Goal: Task Accomplishment & Management: Manage account settings

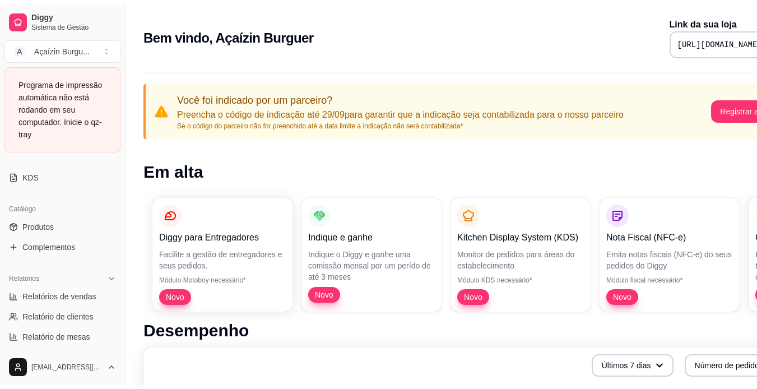
scroll to position [250, 0]
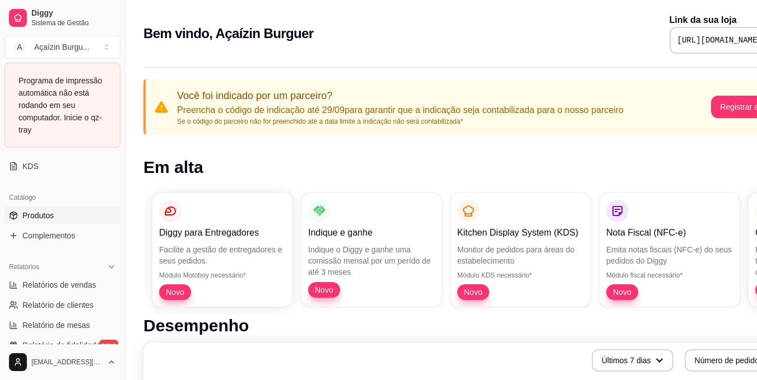
click at [35, 214] on span "Produtos" at bounding box center [37, 215] width 31 height 11
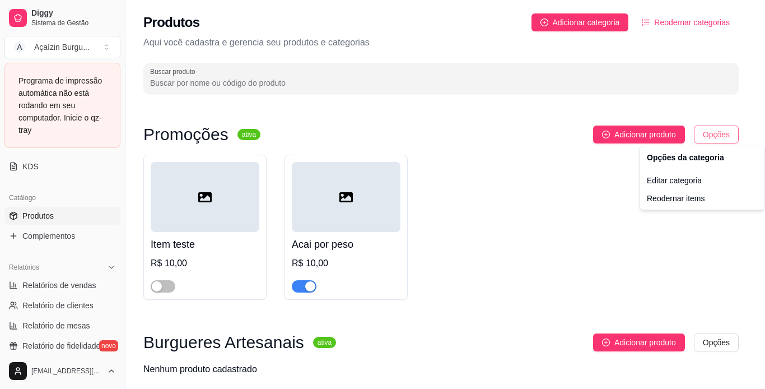
click at [724, 134] on html "Diggy Sistema de Gestão A Açaízin Burgu ... Programa de impressão automática nã…" at bounding box center [382, 194] width 765 height 389
click at [678, 180] on div "Editar categoria" at bounding box center [702, 180] width 120 height 18
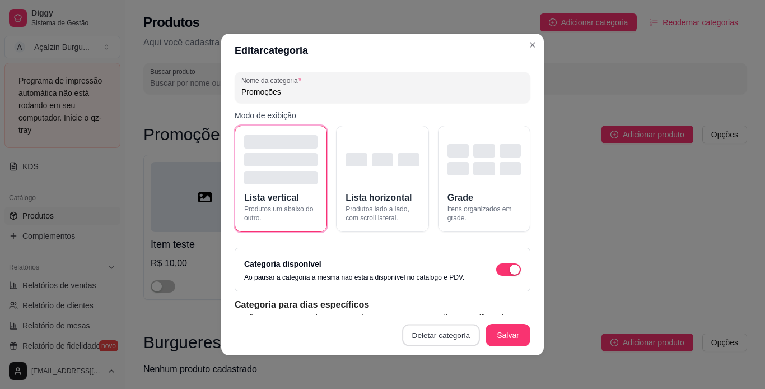
click at [426, 332] on button "Deletar categoria" at bounding box center [441, 335] width 77 height 22
click at [449, 296] on button "Confirmar" at bounding box center [443, 303] width 40 height 17
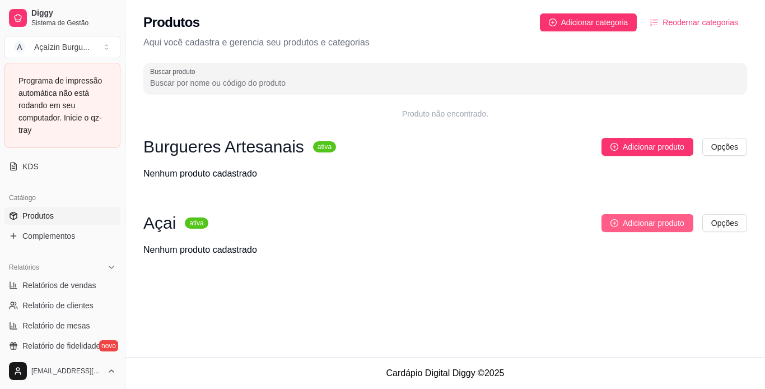
click at [673, 221] on span "Adicionar produto" at bounding box center [654, 223] width 62 height 12
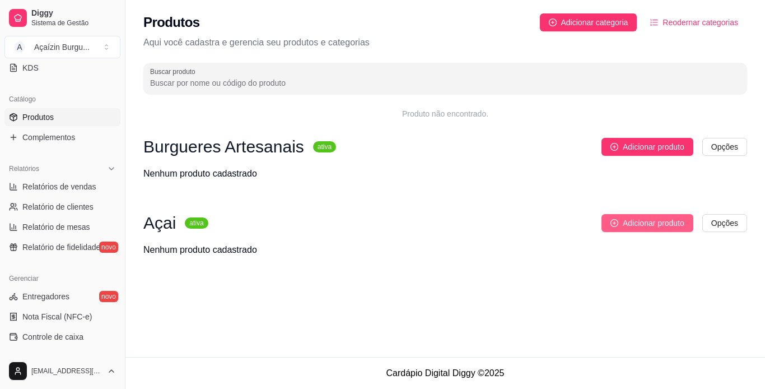
click at [646, 222] on span "Adicionar produto" at bounding box center [654, 223] width 62 height 12
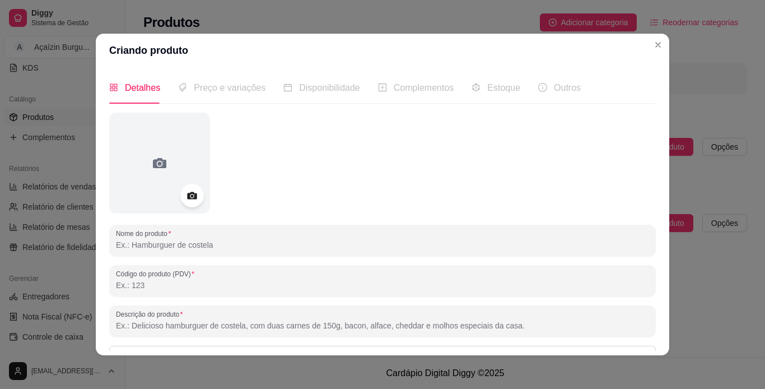
click at [189, 200] on icon at bounding box center [191, 195] width 13 height 13
click at [186, 192] on icon at bounding box center [191, 195] width 13 height 13
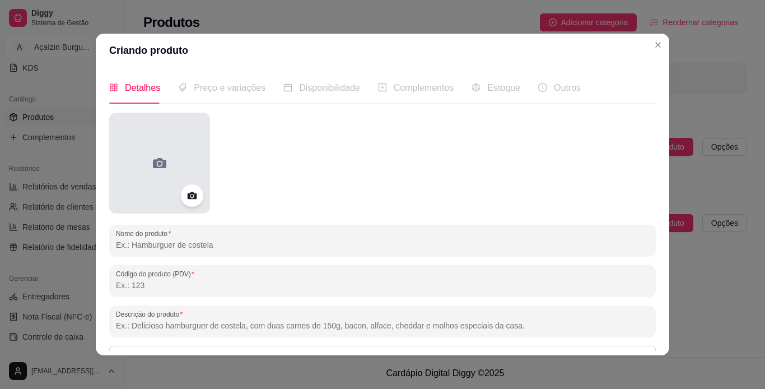
click at [183, 207] on div at bounding box center [159, 163] width 101 height 101
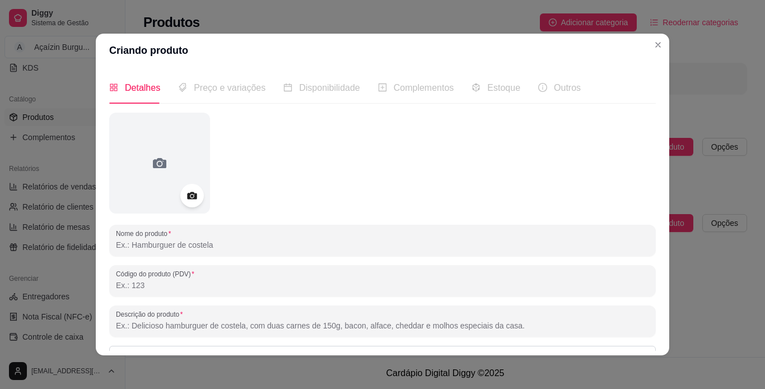
click at [191, 200] on icon at bounding box center [191, 195] width 13 height 13
click at [198, 190] on div at bounding box center [192, 196] width 24 height 24
click at [189, 200] on icon at bounding box center [191, 195] width 13 height 13
click at [188, 198] on icon at bounding box center [192, 195] width 10 height 7
click at [190, 197] on circle at bounding box center [191, 195] width 3 height 3
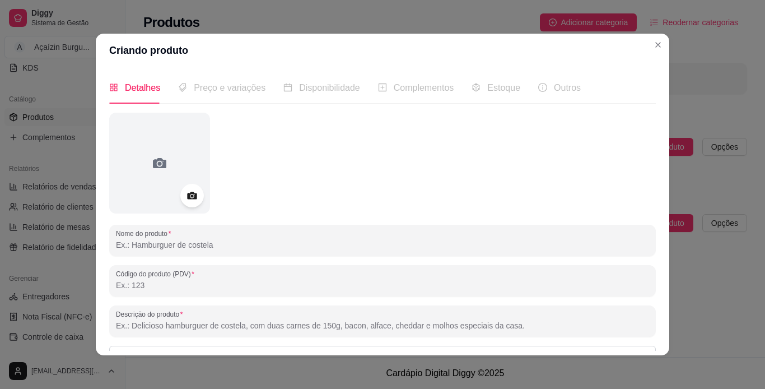
click at [185, 193] on icon at bounding box center [191, 195] width 13 height 13
click at [190, 199] on icon at bounding box center [192, 195] width 10 height 7
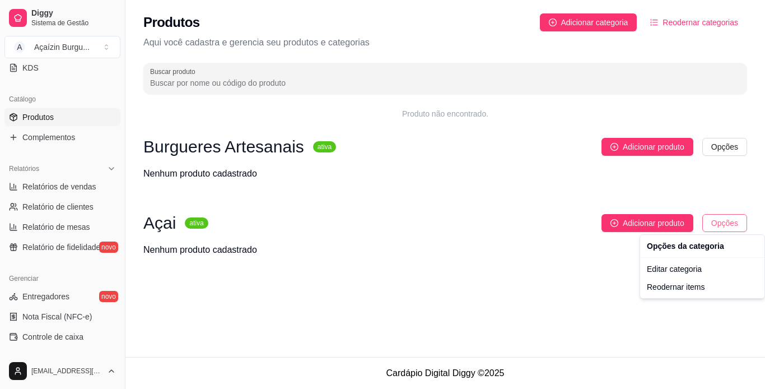
click at [719, 223] on html "Diggy Sistema de Gestão A Açaízin Burgu ... Loja fechada Período gratuito até 2…" at bounding box center [382, 194] width 765 height 389
click at [677, 289] on div "Reodernar items" at bounding box center [702, 287] width 120 height 18
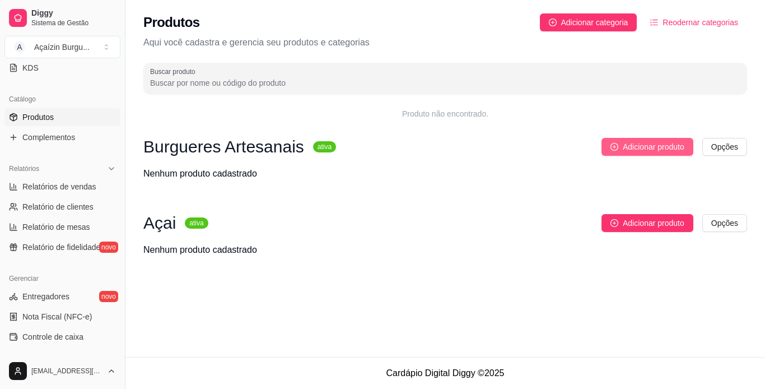
click at [686, 146] on button "Adicionar produto" at bounding box center [647, 147] width 92 height 18
click at [718, 152] on html "Diggy Sistema de Gestão A Açaízin Burgu ... Loja fechada Período gratuito até 2…" at bounding box center [382, 194] width 765 height 389
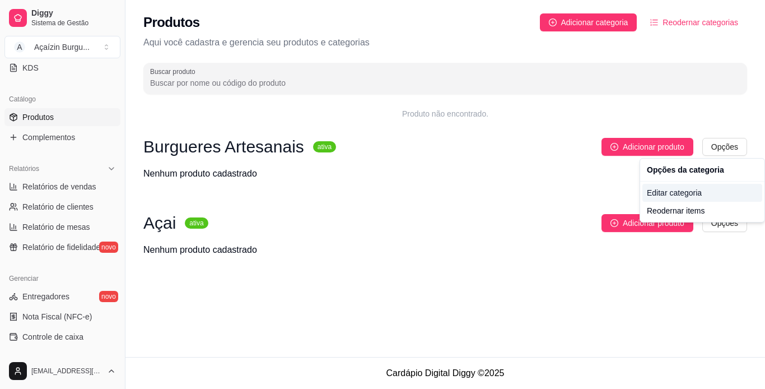
click at [687, 199] on div "Editar categoria" at bounding box center [702, 193] width 120 height 18
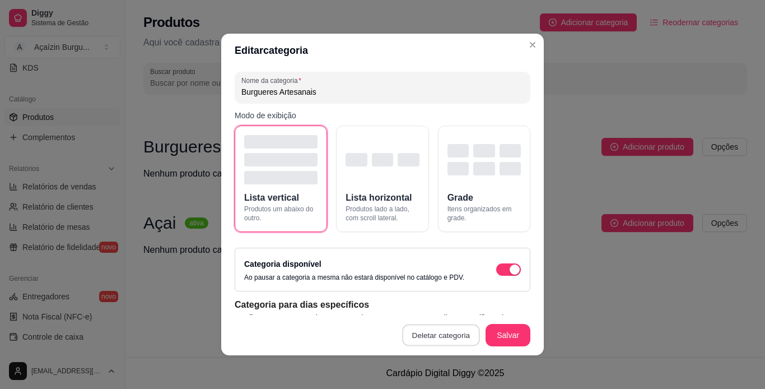
click at [423, 333] on button "Deletar categoria" at bounding box center [441, 335] width 77 height 22
click at [447, 296] on button "Confirmar" at bounding box center [443, 303] width 40 height 17
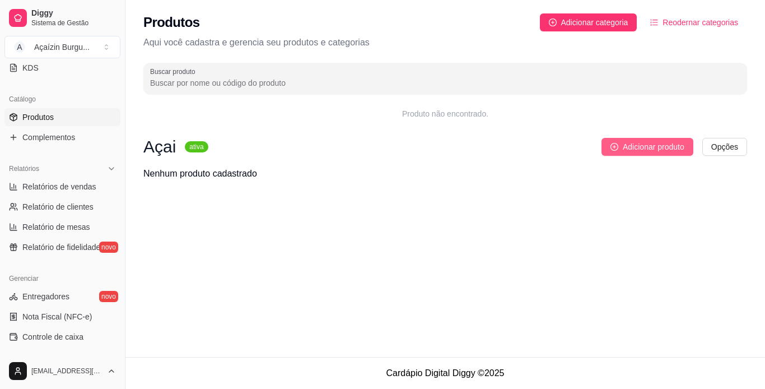
click at [643, 141] on span "Adicionar produto" at bounding box center [654, 147] width 62 height 12
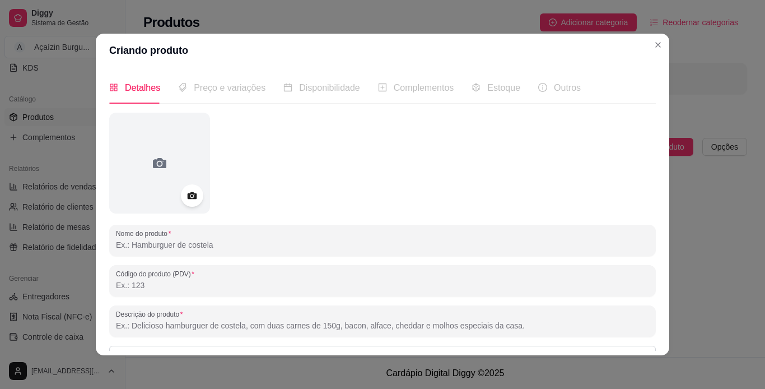
click at [212, 241] on input "Nome do produto" at bounding box center [382, 244] width 533 height 11
type input "a"
type input "AÇAÍ NO PESO"
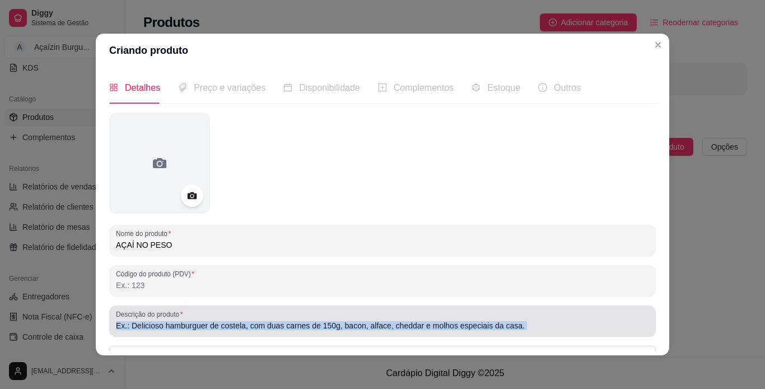
drag, startPoint x: 294, startPoint y: 337, endPoint x: 294, endPoint y: 316, distance: 21.3
click at [294, 316] on div "Nome do produto AÇAÍ NO PESO Código do produto (PDV) Descrição do produto Produ…" at bounding box center [382, 297] width 547 height 368
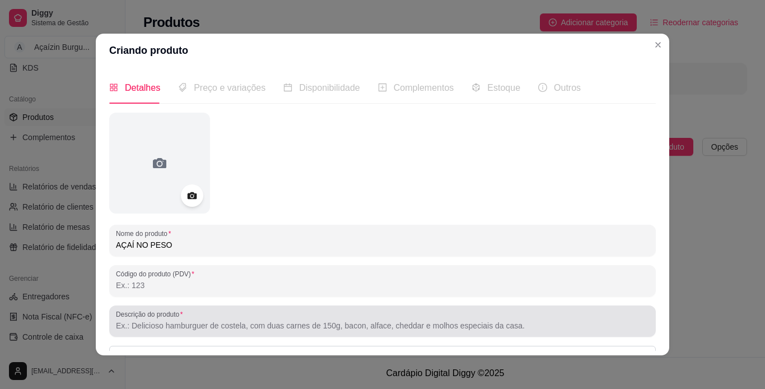
click at [294, 316] on div at bounding box center [382, 321] width 533 height 22
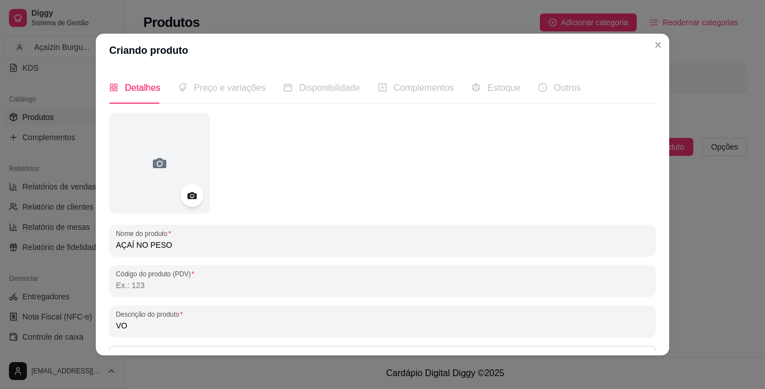
type input "V"
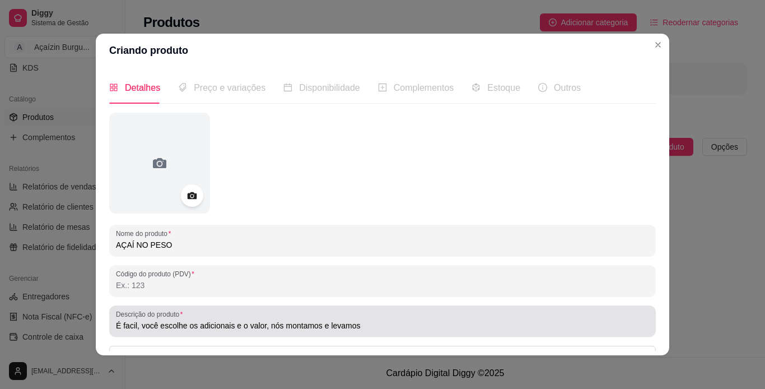
click at [434, 334] on div "Descrição do produto É facil, você escolhe os adicionais e o valor, nós montamo…" at bounding box center [382, 320] width 547 height 31
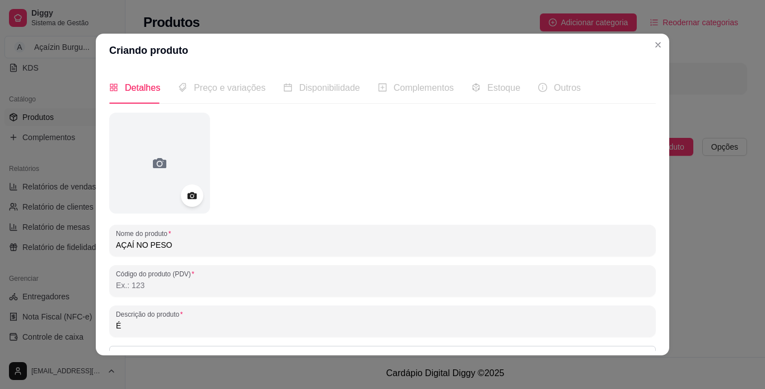
type input "É"
type input "e"
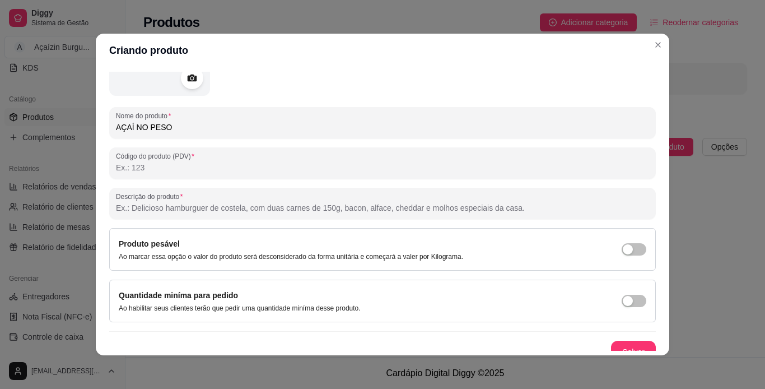
scroll to position [130, 0]
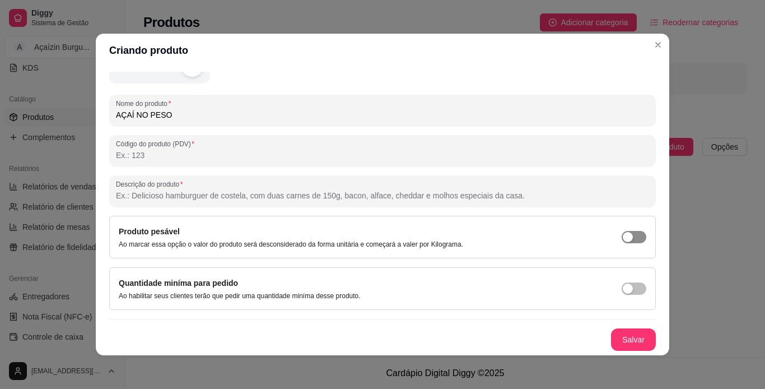
click at [623, 238] on div "button" at bounding box center [628, 237] width 10 height 10
click at [624, 335] on button "Salvar" at bounding box center [633, 339] width 45 height 22
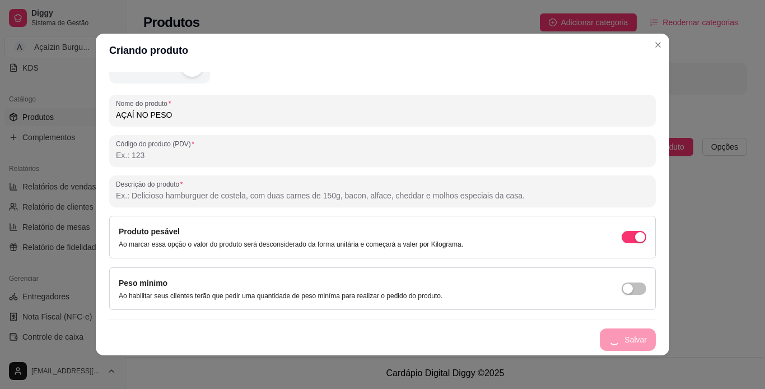
scroll to position [0, 0]
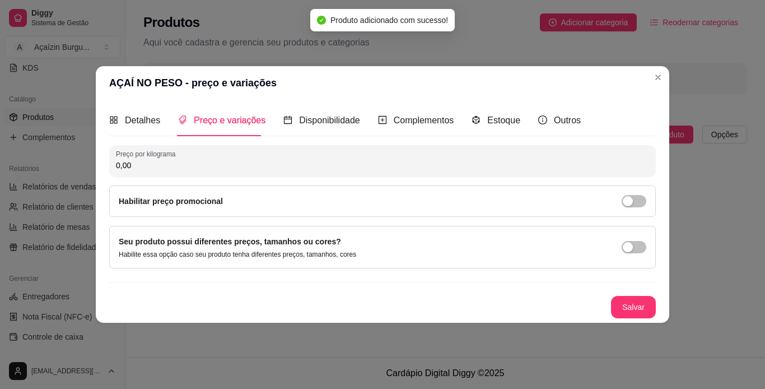
click at [269, 162] on input "0,00" at bounding box center [382, 165] width 533 height 11
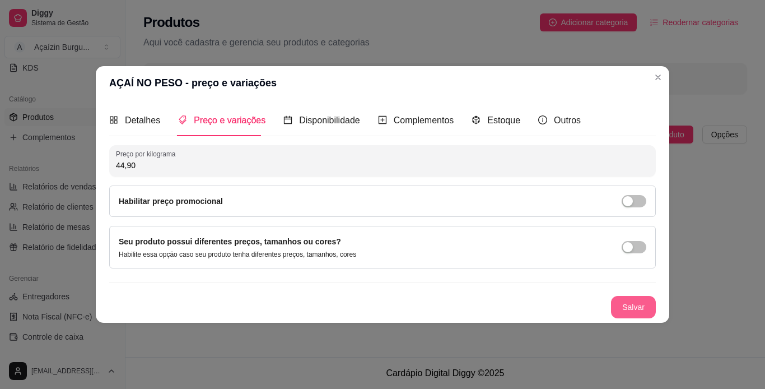
type input "44,90"
click at [643, 310] on button "Salvar" at bounding box center [634, 307] width 44 height 22
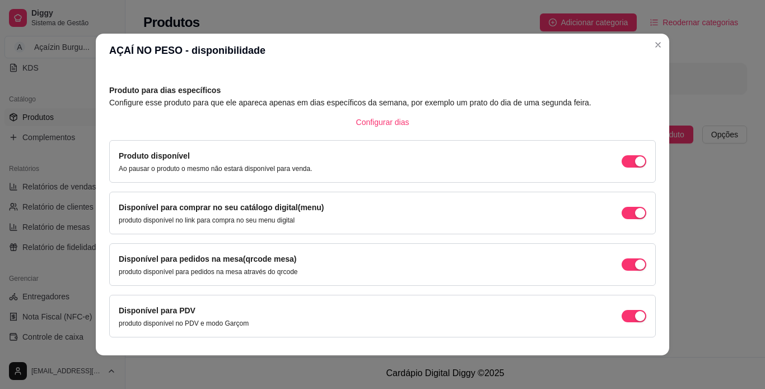
scroll to position [72, 0]
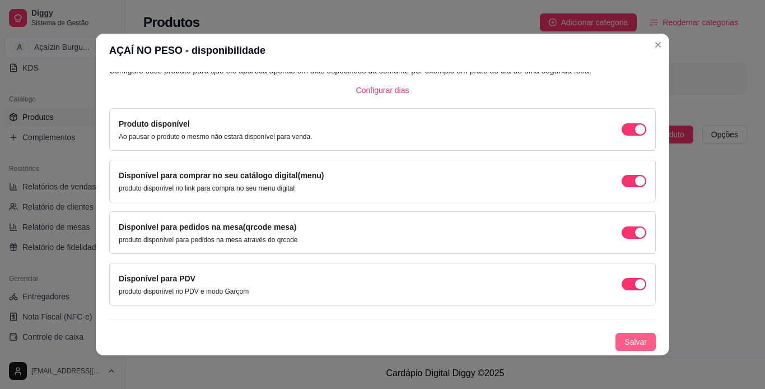
click at [624, 342] on span "Salvar" at bounding box center [635, 341] width 22 height 12
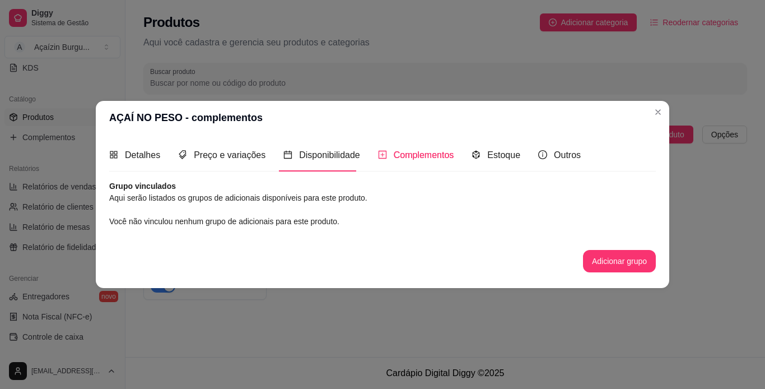
scroll to position [0, 0]
click at [632, 260] on button "Adicionar grupo" at bounding box center [619, 261] width 71 height 22
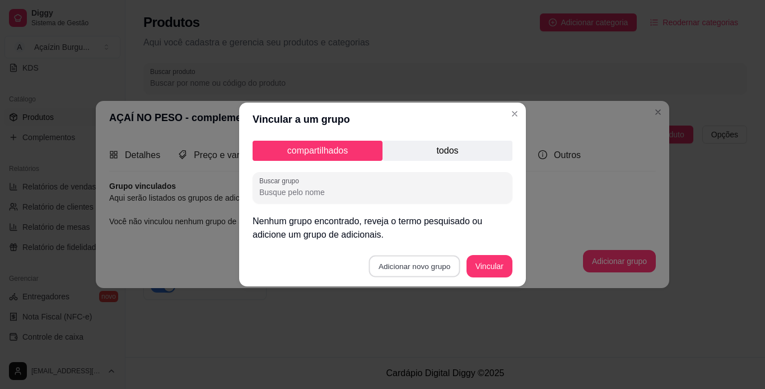
click at [406, 260] on button "Adicionar novo grupo" at bounding box center [414, 266] width 91 height 22
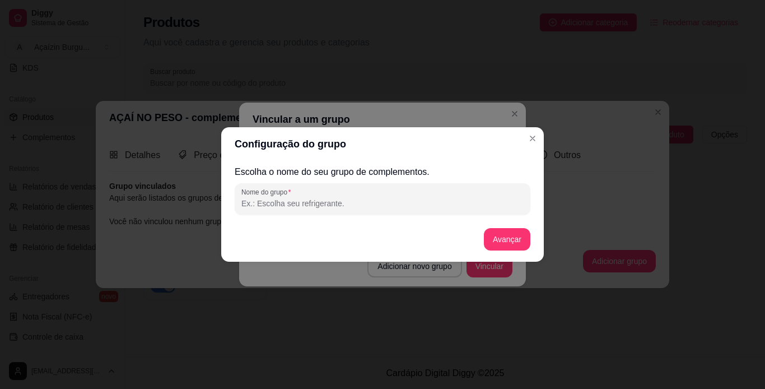
click at [346, 205] on input "Nome do grupo" at bounding box center [382, 203] width 282 height 11
type input "a"
type input "Adicionais"
click at [498, 233] on button "Avançar" at bounding box center [506, 239] width 45 height 22
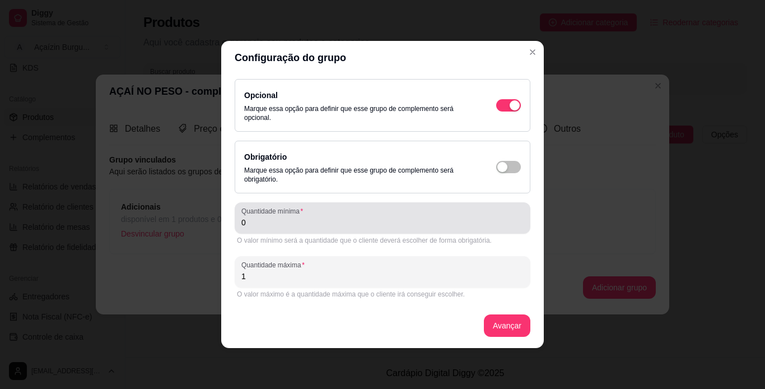
click at [470, 220] on input "0" at bounding box center [382, 222] width 282 height 11
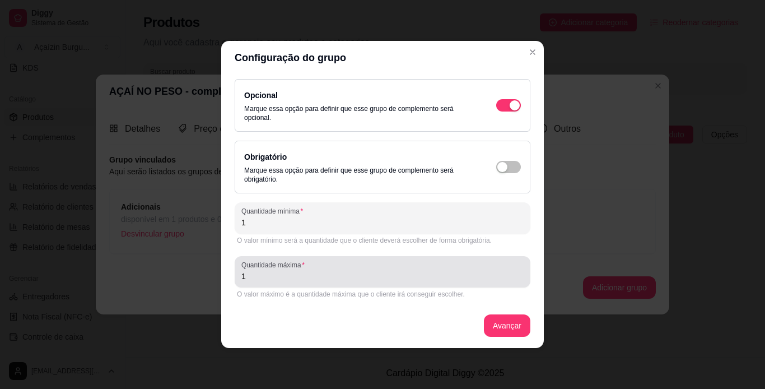
type input "1"
click at [348, 286] on div "Quantidade máxima 1" at bounding box center [383, 271] width 296 height 31
click at [348, 286] on div "Quantidade máxima 0" at bounding box center [383, 271] width 296 height 31
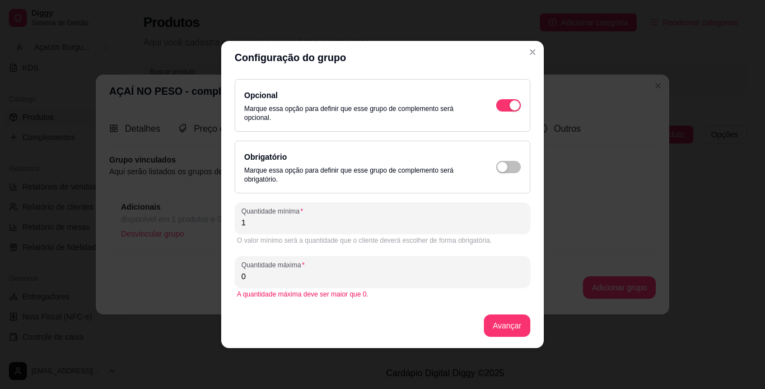
click at [346, 281] on input "0" at bounding box center [382, 275] width 282 height 11
type input "8"
click at [489, 325] on button "Avançar" at bounding box center [506, 326] width 45 height 22
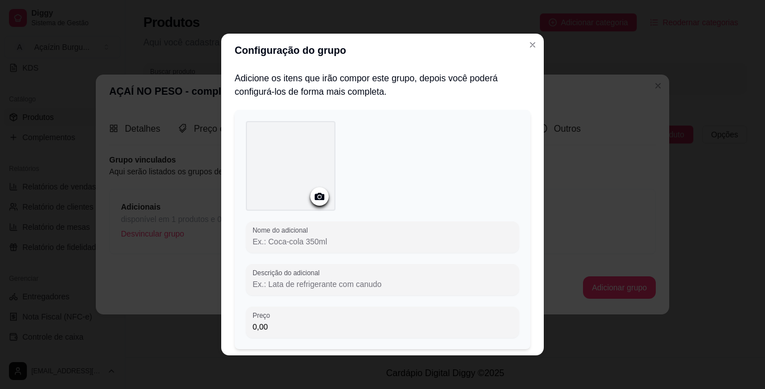
scroll to position [74, 0]
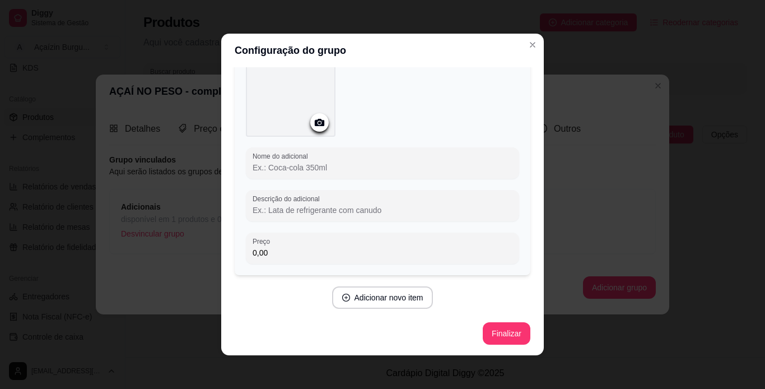
click at [386, 167] on input "Nome do adicional" at bounding box center [383, 167] width 260 height 11
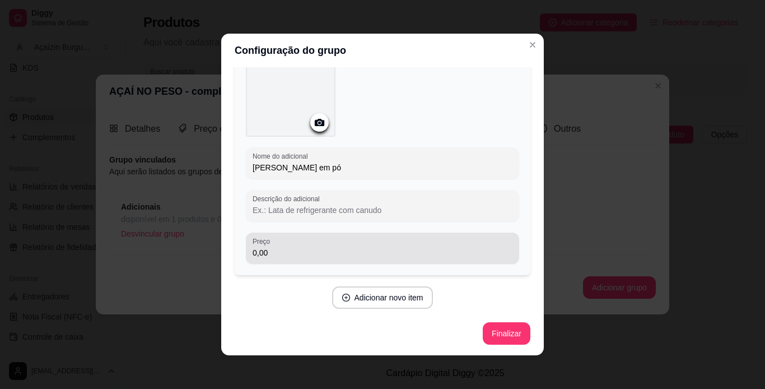
type input "[PERSON_NAME] em pó"
click at [329, 246] on div "0,00" at bounding box center [383, 248] width 260 height 22
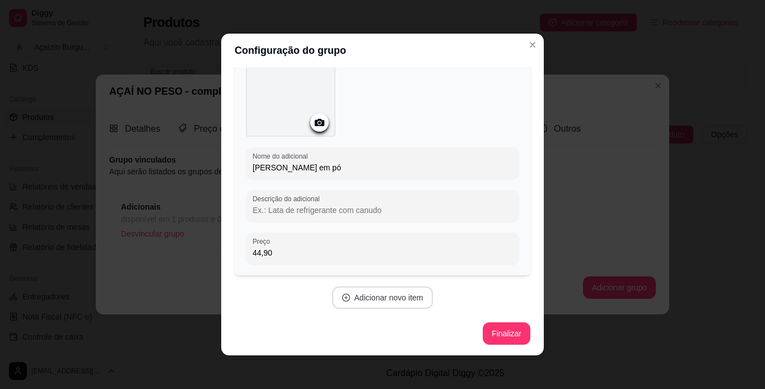
type input "44,90"
click at [360, 296] on button "Adicionar novo item" at bounding box center [382, 298] width 99 height 22
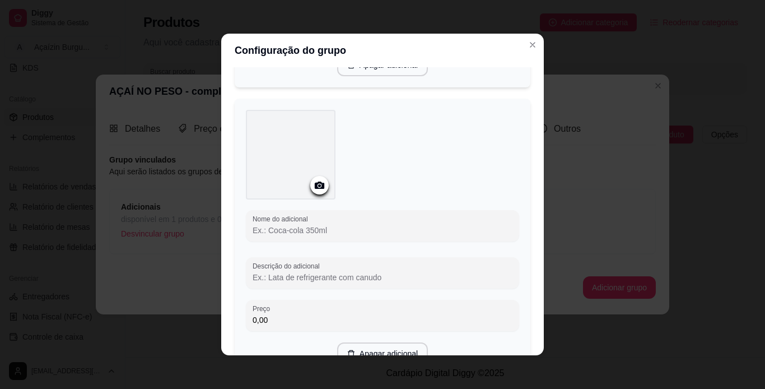
scroll to position [297, 0]
click at [528, 48] on icon "Close" at bounding box center [532, 44] width 9 height 9
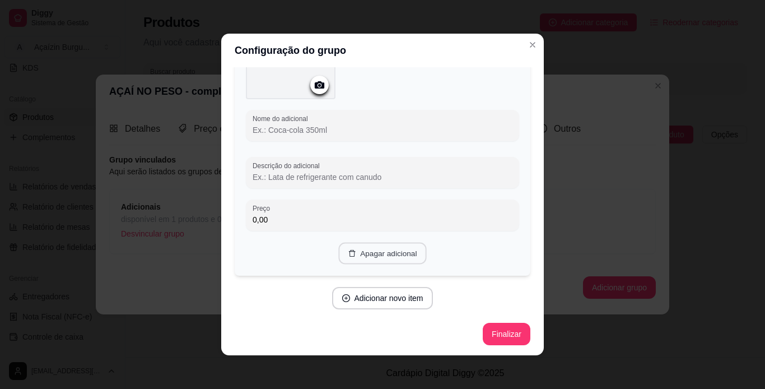
scroll to position [74, 0]
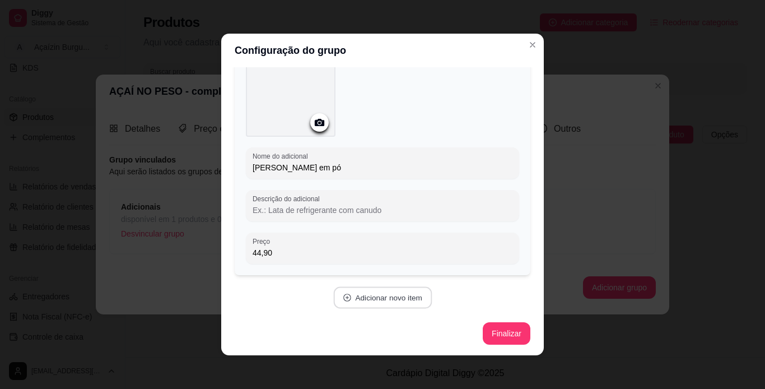
click at [377, 292] on button "Adicionar novo item" at bounding box center [382, 298] width 99 height 22
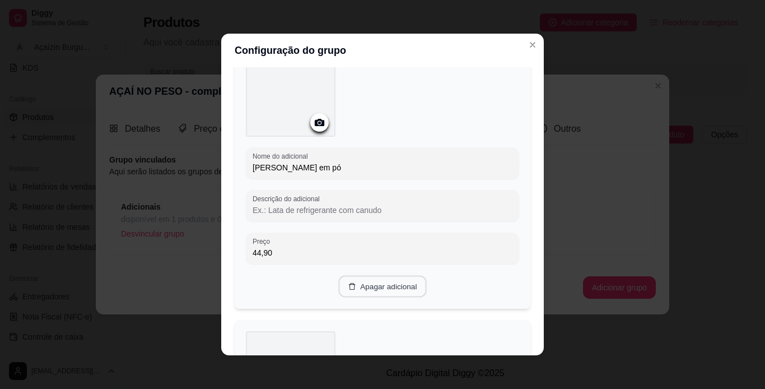
type input "0,00"
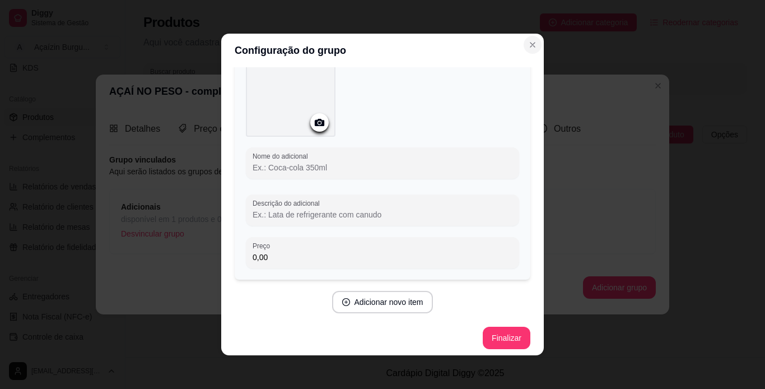
click at [529, 45] on icon "Close" at bounding box center [532, 44] width 9 height 9
click at [486, 328] on button "Finalizar" at bounding box center [506, 338] width 46 height 22
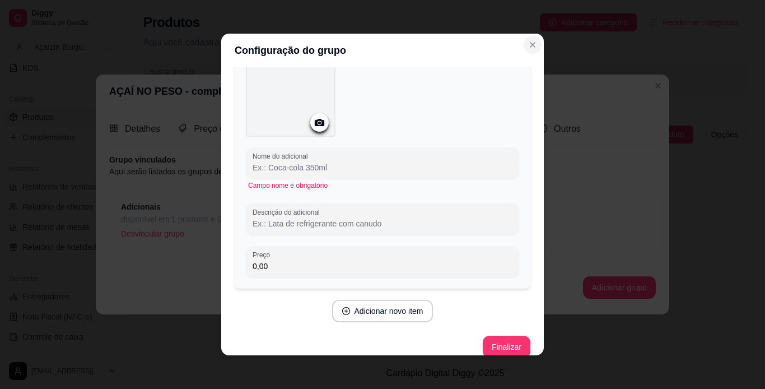
click at [534, 41] on button "Close" at bounding box center [533, 45] width 18 height 18
click at [343, 169] on input "Nome do adicional" at bounding box center [383, 167] width 260 height 11
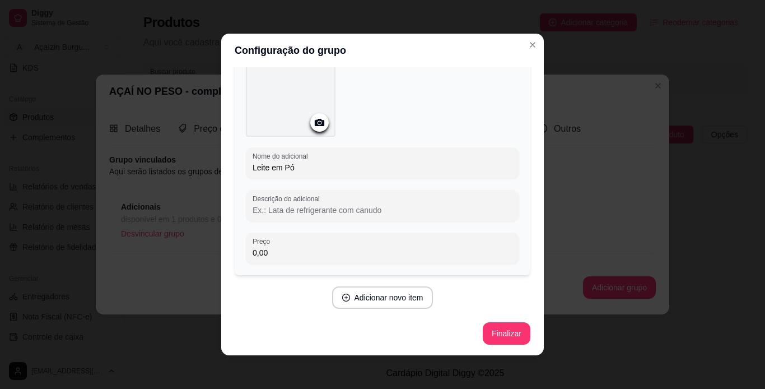
type input "Leite em Pó"
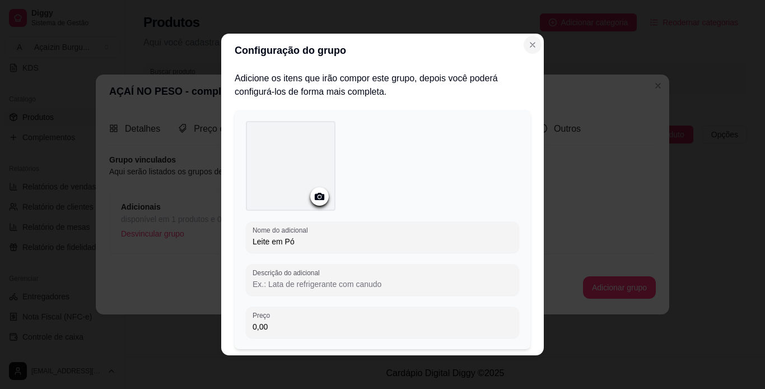
click at [526, 51] on button "Close" at bounding box center [533, 45] width 18 height 18
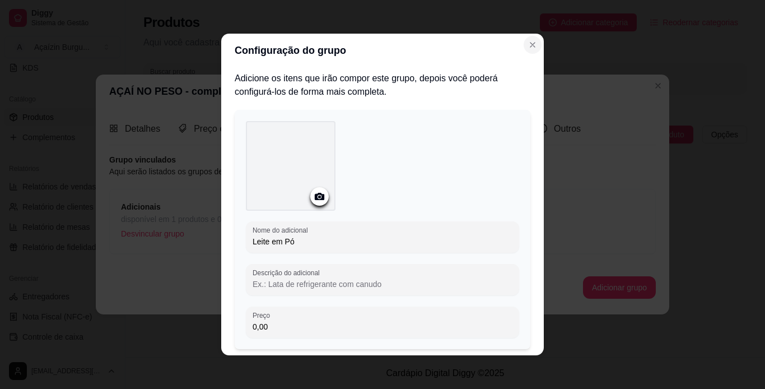
click at [526, 51] on button "Close" at bounding box center [533, 45] width 18 height 18
click at [456, 380] on html "Diggy Sistema de Gestão A Açaízin Burgu ... Loja fechada Período gratuito até 2…" at bounding box center [382, 194] width 765 height 389
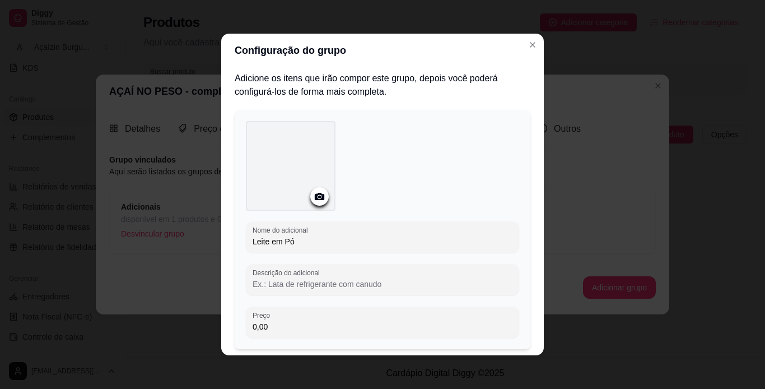
scroll to position [74, 0]
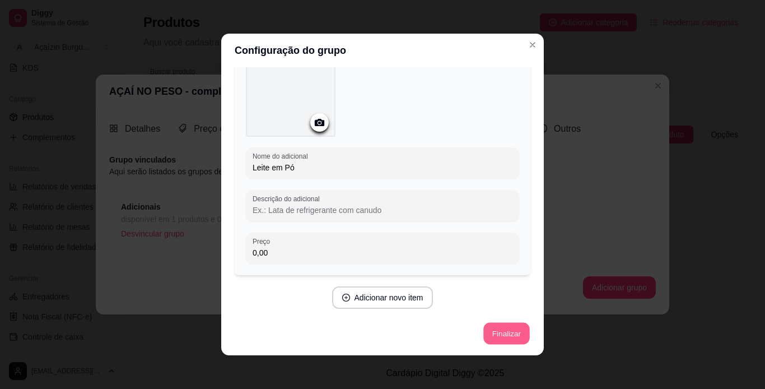
click at [494, 341] on button "Finalizar" at bounding box center [506, 334] width 46 height 22
click at [494, 341] on div "Finalizar" at bounding box center [383, 333] width 296 height 22
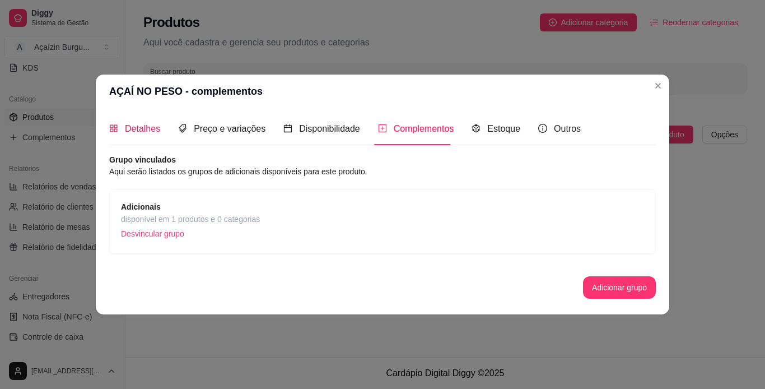
click at [145, 124] on span "Detalhes" at bounding box center [142, 129] width 35 height 10
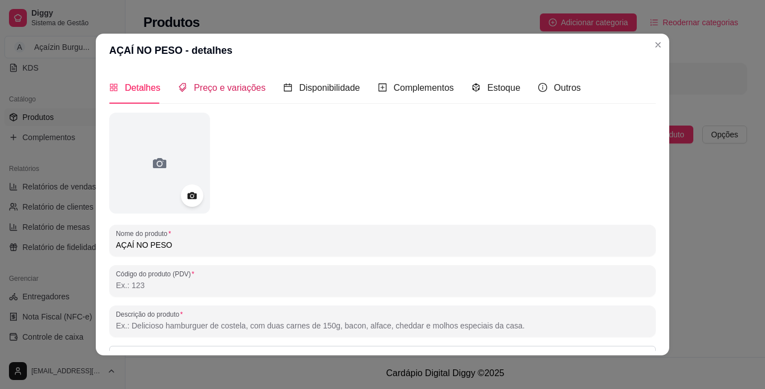
click at [237, 86] on span "Preço e variações" at bounding box center [230, 88] width 72 height 10
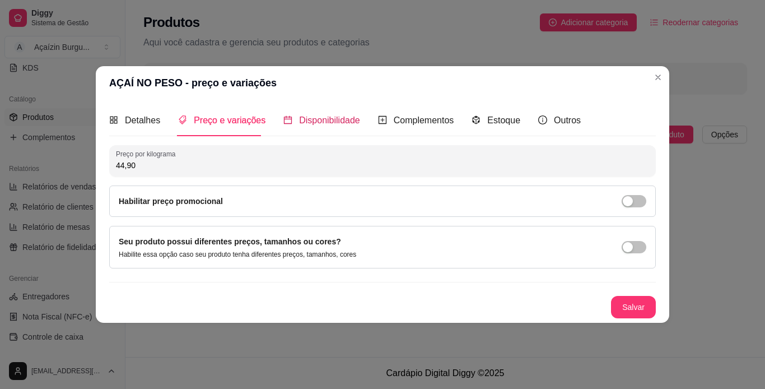
click at [342, 115] on span "Disponibilidade" at bounding box center [329, 120] width 61 height 10
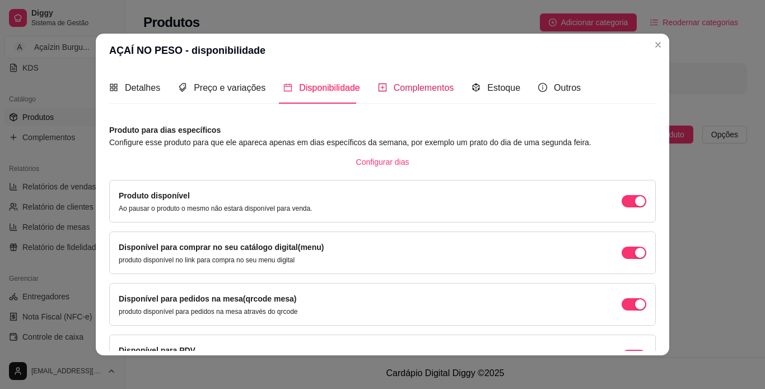
click at [413, 94] on div "Complementos" at bounding box center [416, 88] width 76 height 14
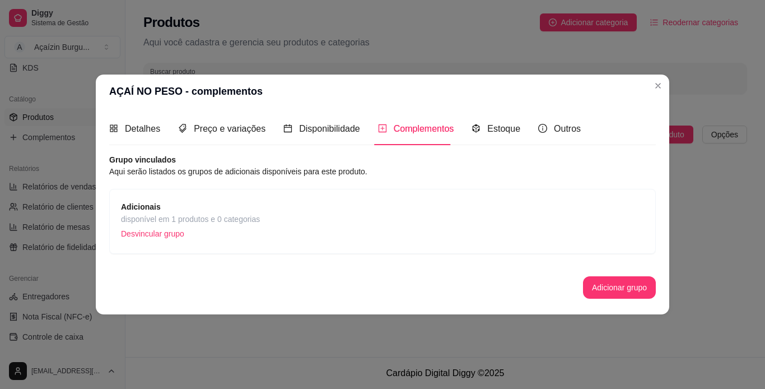
click at [143, 235] on p "Desvincular grupo" at bounding box center [190, 233] width 139 height 17
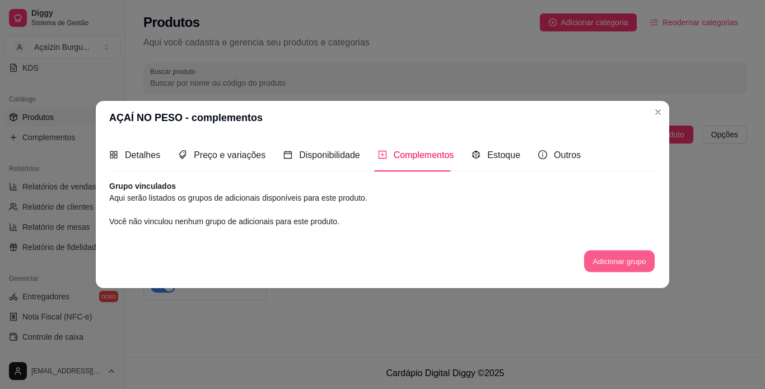
click at [600, 254] on button "Adicionar grupo" at bounding box center [619, 261] width 71 height 22
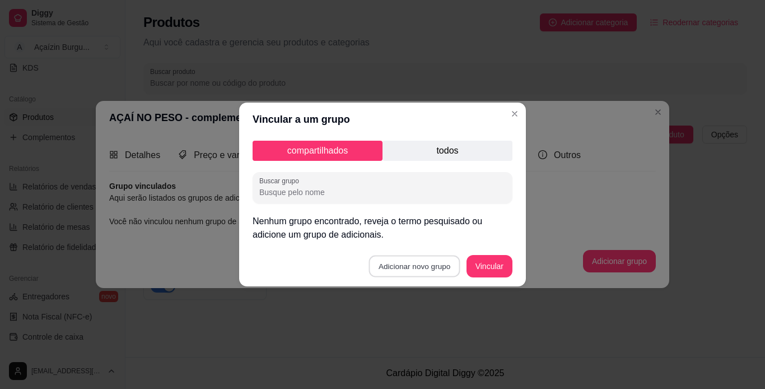
click at [399, 264] on button "Adicionar novo grupo" at bounding box center [414, 266] width 91 height 22
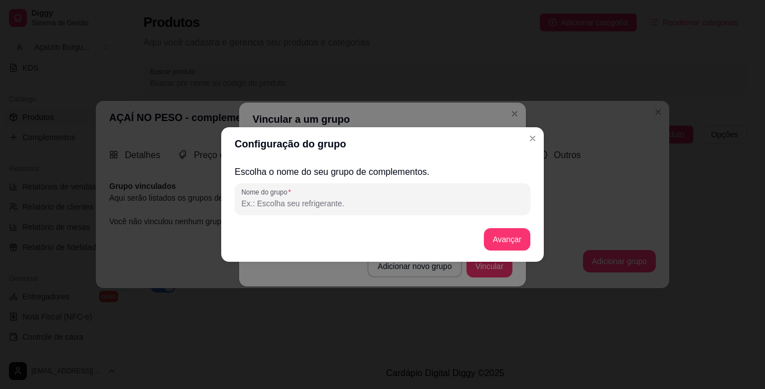
click at [354, 204] on input "Nome do grupo" at bounding box center [382, 203] width 282 height 11
type input "CEREAIS"
click at [498, 237] on button "Avançar" at bounding box center [506, 239] width 45 height 22
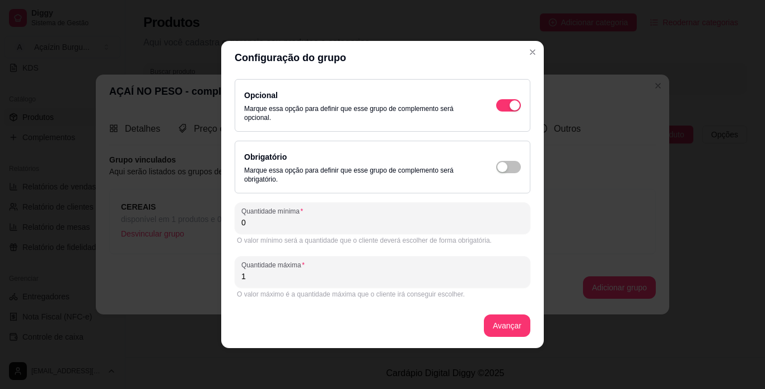
click at [399, 222] on input "0" at bounding box center [382, 222] width 282 height 11
type input "1"
click at [377, 271] on input "1" at bounding box center [382, 275] width 282 height 11
type input "8"
click at [511, 330] on button "Avançar" at bounding box center [506, 326] width 45 height 22
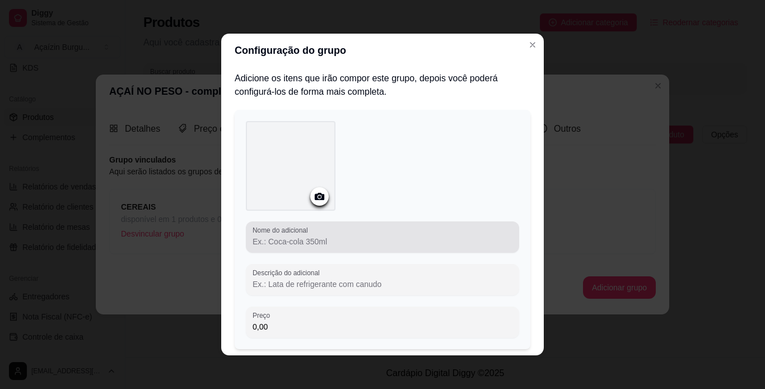
click at [313, 245] on input "Nome do adicional" at bounding box center [383, 241] width 260 height 11
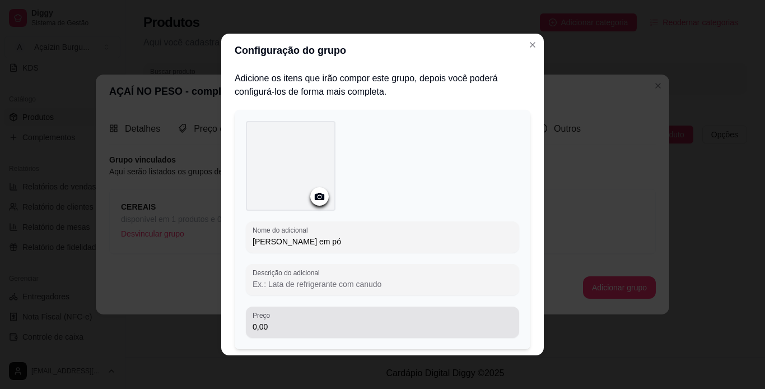
type input "[PERSON_NAME] em pó"
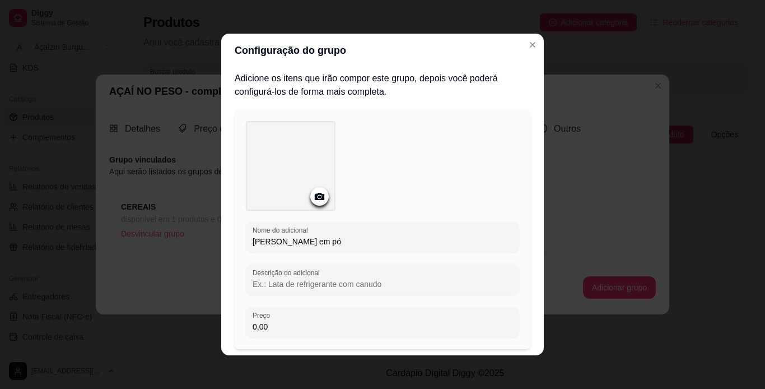
click at [280, 330] on input "0,00" at bounding box center [383, 326] width 260 height 11
type input "44,90"
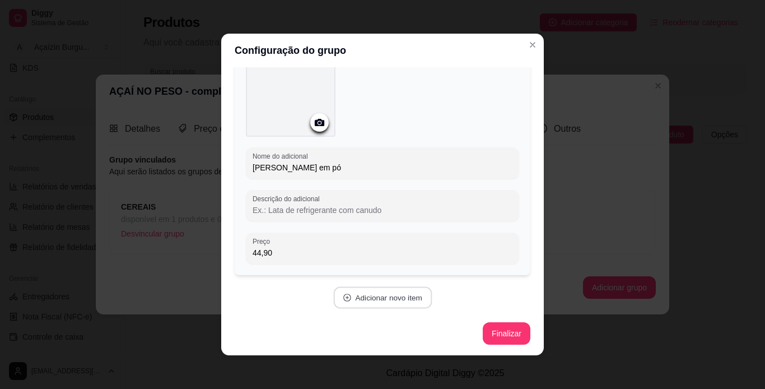
click at [373, 300] on button "Adicionar novo item" at bounding box center [382, 298] width 99 height 22
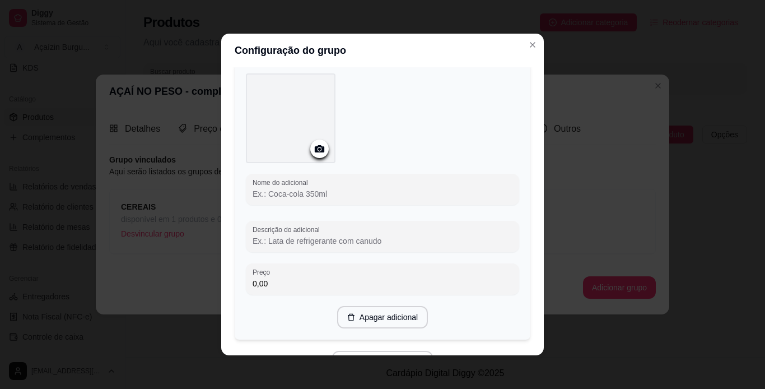
scroll to position [333, 0]
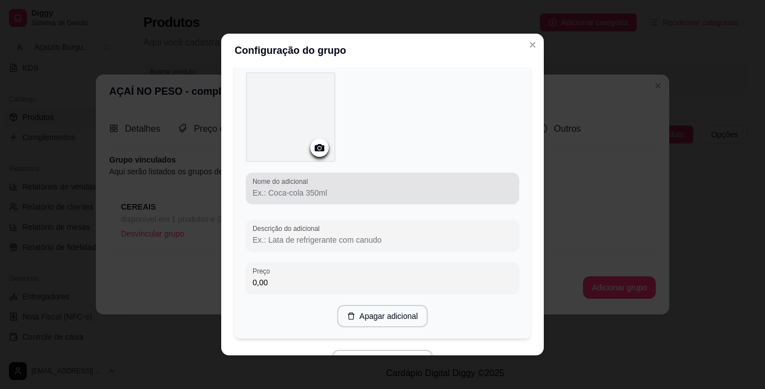
click at [360, 199] on div "Nome do adicional" at bounding box center [382, 187] width 273 height 31
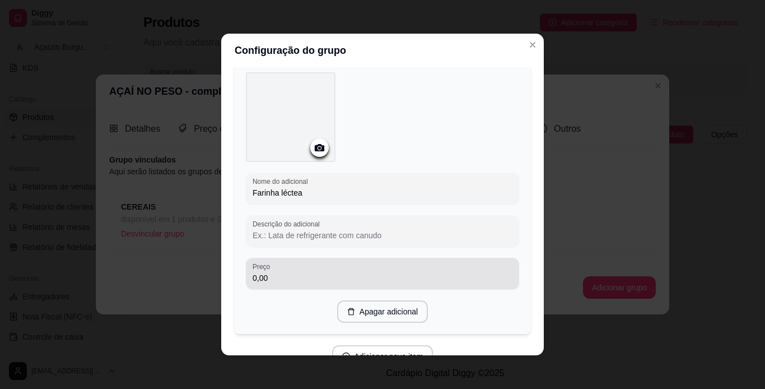
type input "Farinha léctea"
click at [343, 276] on input "0,00" at bounding box center [383, 277] width 260 height 11
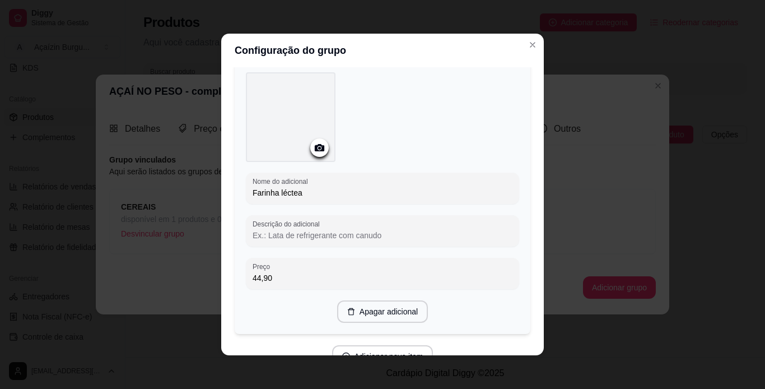
type input "44,90"
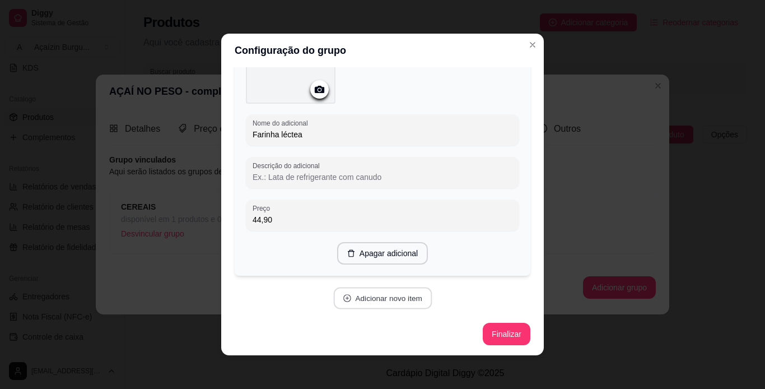
click at [396, 302] on button "Adicionar novo item" at bounding box center [382, 298] width 99 height 22
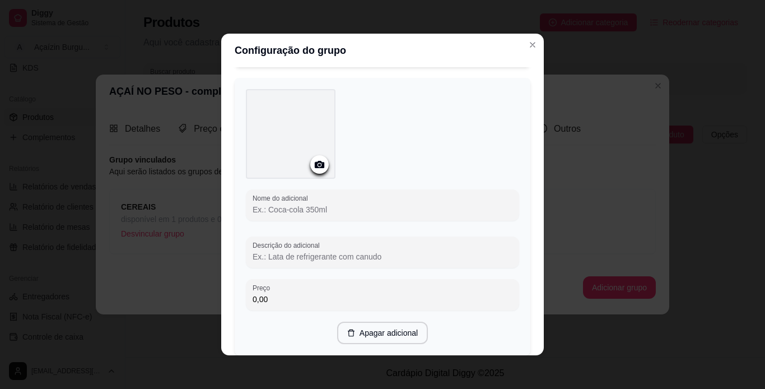
scroll to position [679, 0]
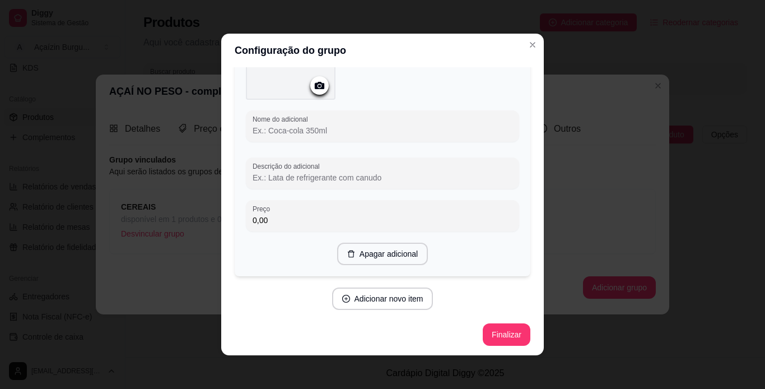
click at [372, 125] on input "Nome do adicional" at bounding box center [383, 130] width 260 height 11
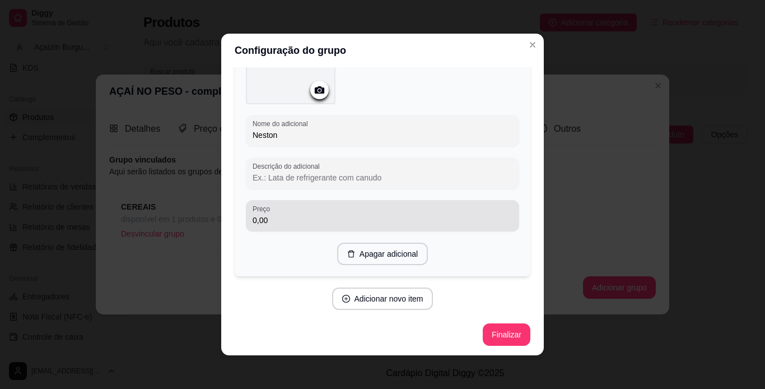
type input "Neston"
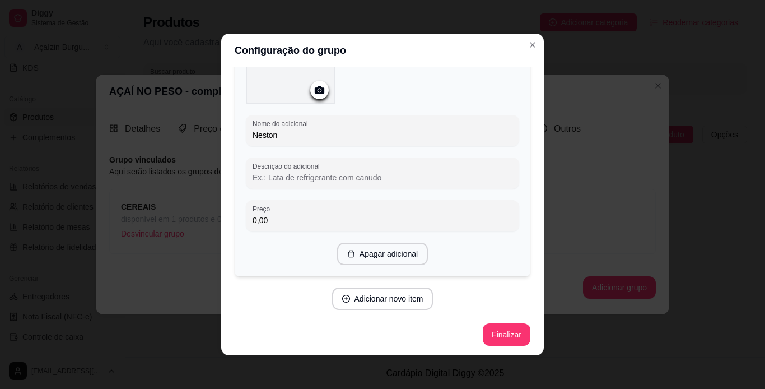
click at [312, 223] on input "0,00" at bounding box center [383, 219] width 260 height 11
type input "44,90"
click at [384, 304] on button "Adicionar novo item" at bounding box center [382, 299] width 99 height 22
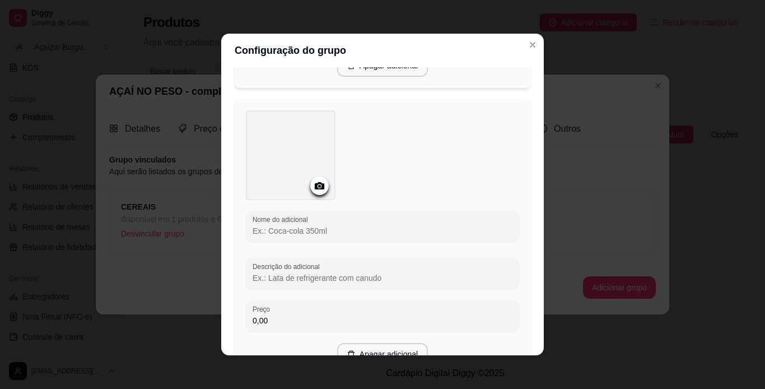
scroll to position [884, 0]
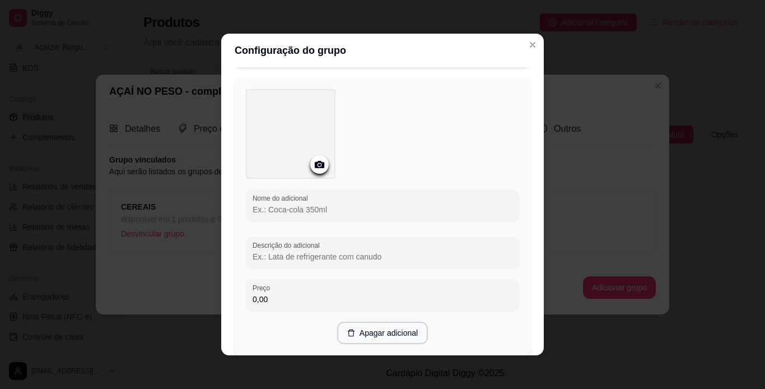
click at [342, 204] on input "Nome do adicional" at bounding box center [383, 209] width 260 height 11
type input "g"
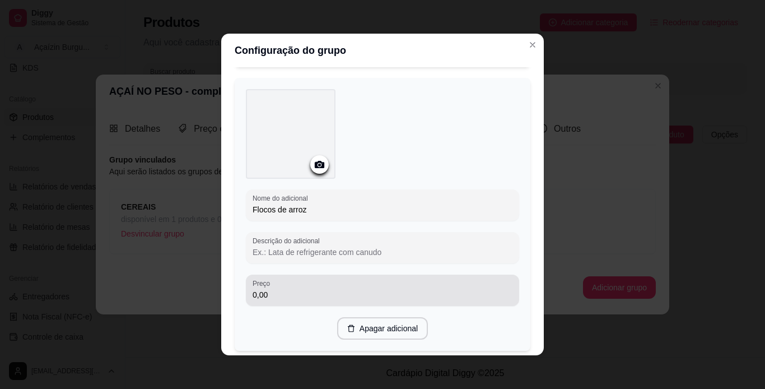
type input "Flocos de arroz"
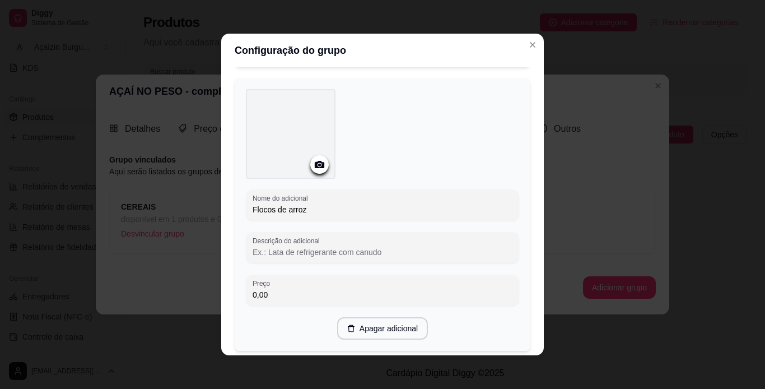
click at [309, 296] on input "0,00" at bounding box center [383, 294] width 260 height 11
type input "44,90"
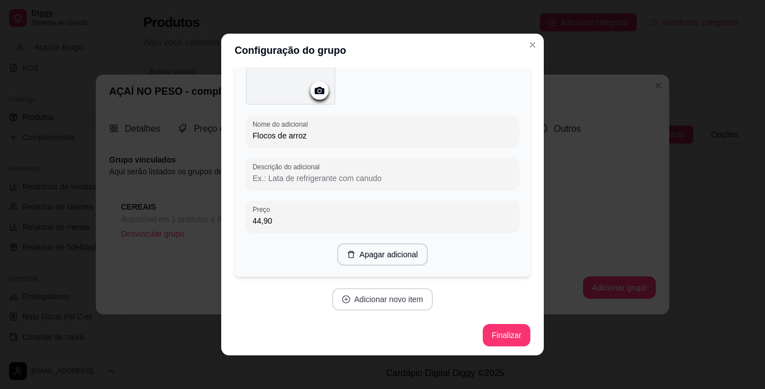
click at [371, 297] on button "Adicionar novo item" at bounding box center [382, 299] width 101 height 22
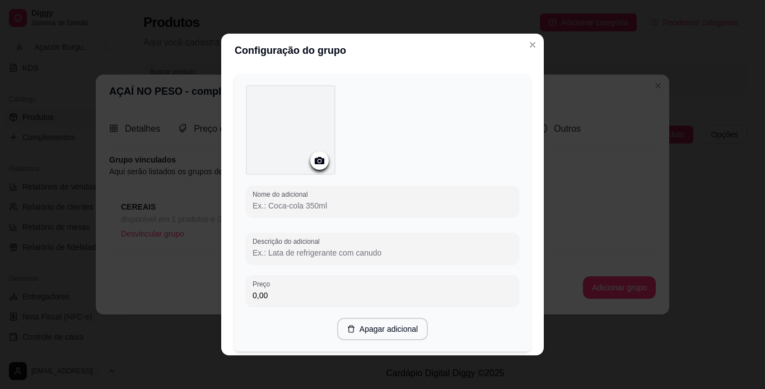
scroll to position [1178, 0]
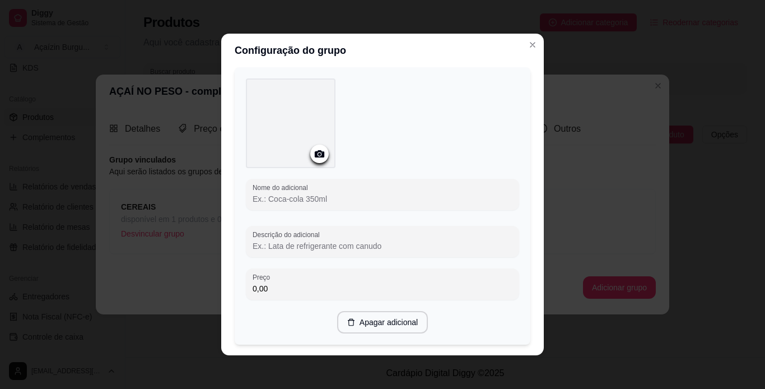
click at [352, 200] on input "Nome do adicional" at bounding box center [383, 198] width 260 height 11
type input "f"
type input "G"
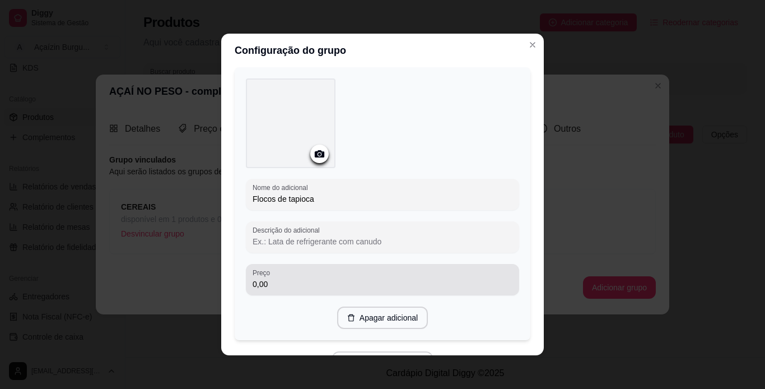
type input "Flocos de tapioca"
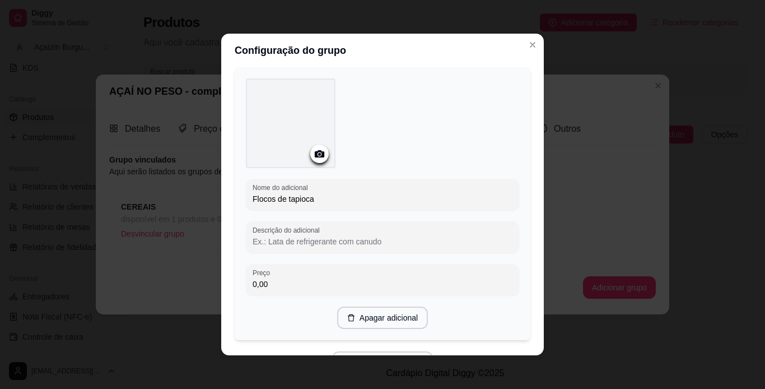
click at [320, 281] on input "0,00" at bounding box center [383, 283] width 260 height 11
type input "44,90"
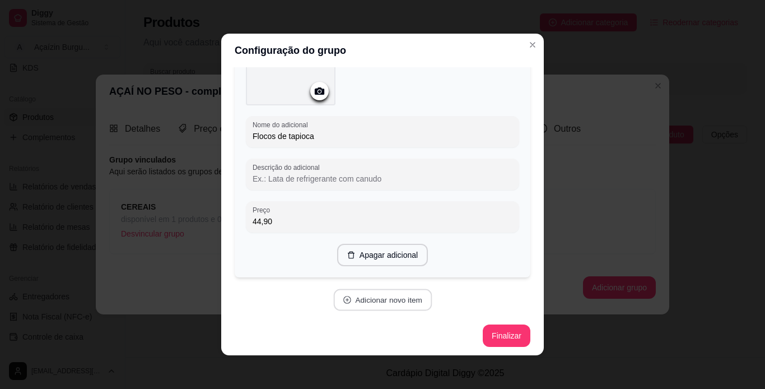
click at [367, 298] on button "Adicionar novo item" at bounding box center [382, 300] width 99 height 22
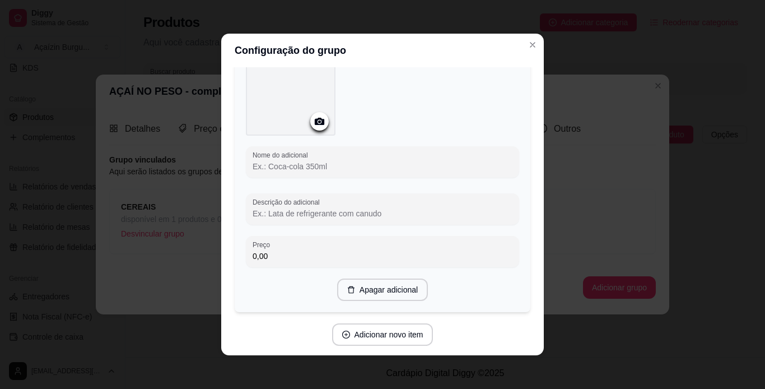
scroll to position [1498, 0]
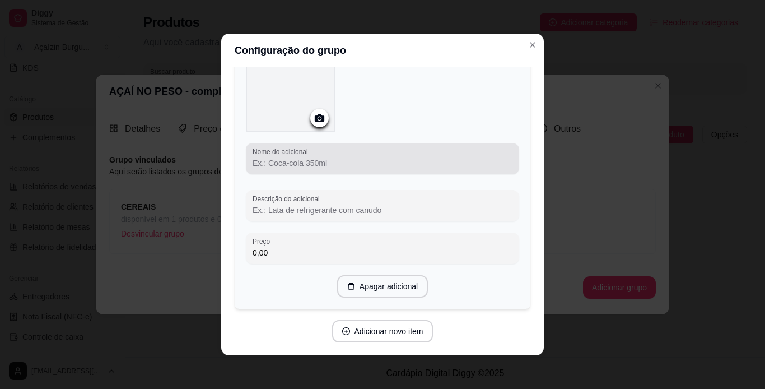
click at [363, 150] on div at bounding box center [383, 158] width 260 height 22
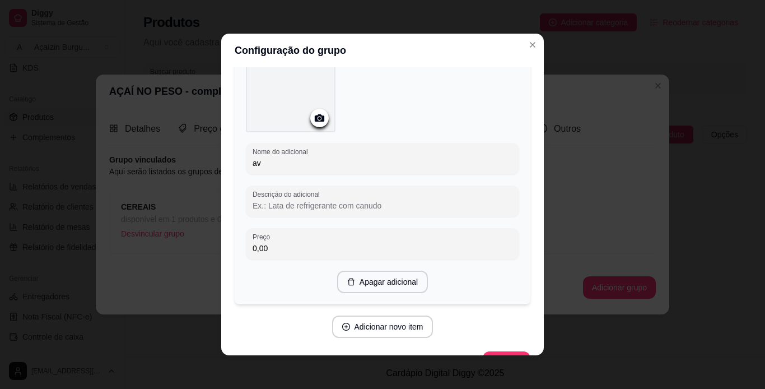
type input "a"
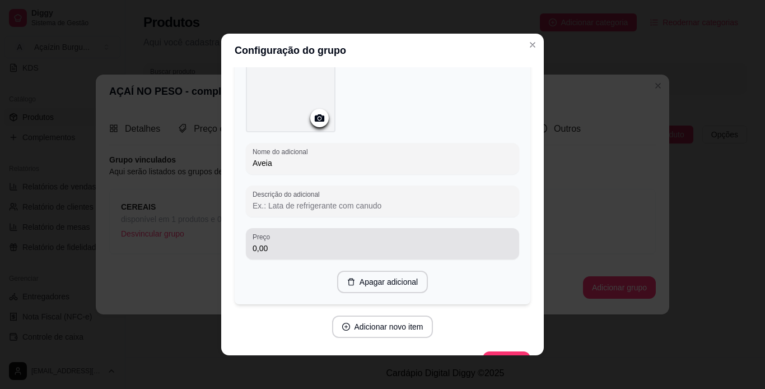
type input "Aveia"
click at [327, 238] on div "0,00" at bounding box center [383, 243] width 260 height 22
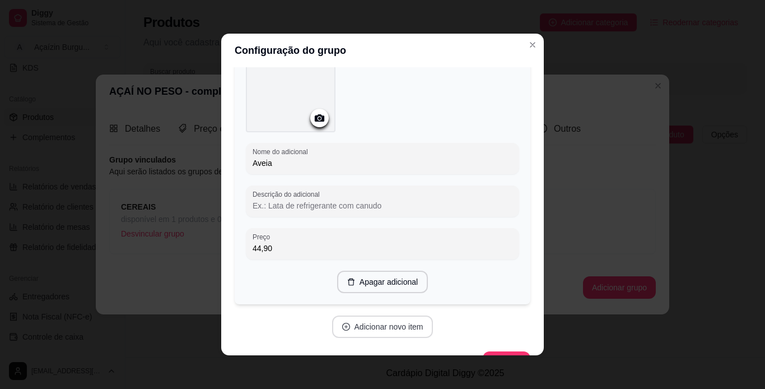
type input "44,90"
click at [389, 326] on button "Adicionar novo item" at bounding box center [382, 327] width 99 height 22
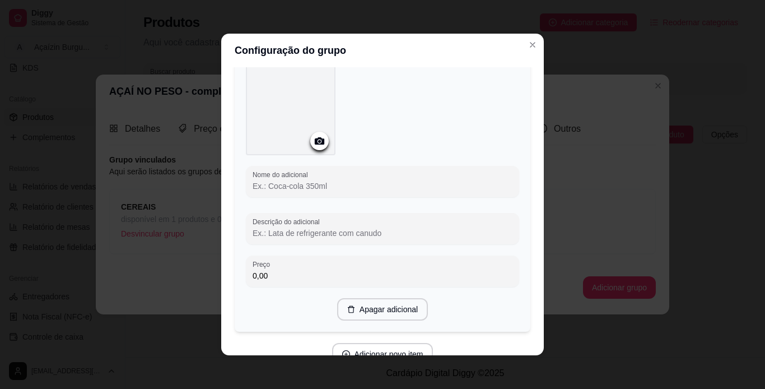
scroll to position [1768, 0]
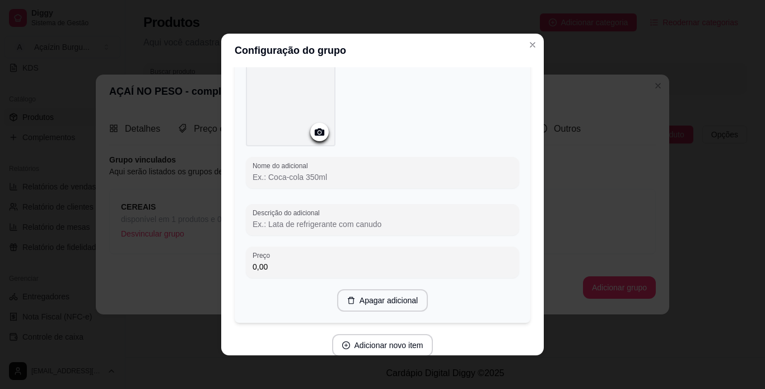
click at [390, 174] on input "Nome do adicional" at bounding box center [383, 176] width 260 height 11
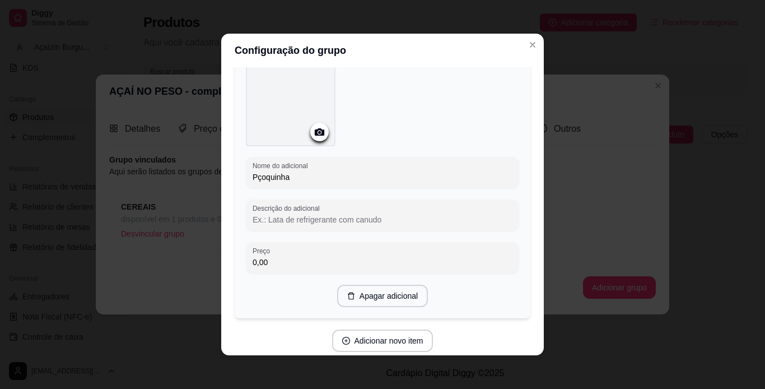
click at [253, 171] on input "Pçoquinha" at bounding box center [383, 176] width 260 height 11
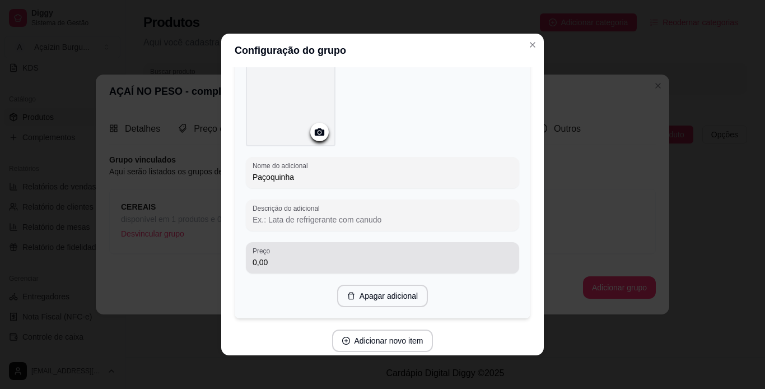
type input "Paçoquinha"
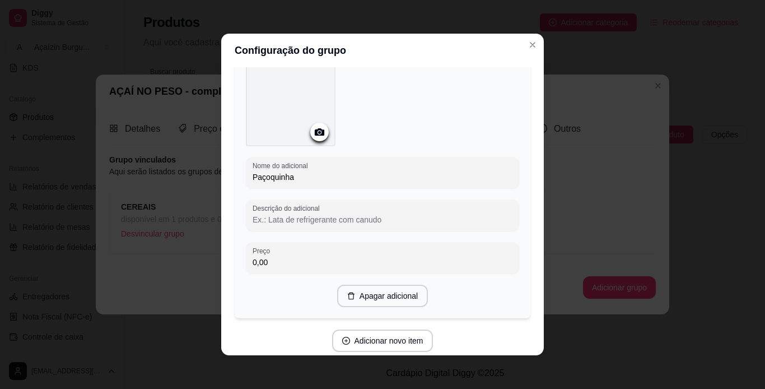
click at [308, 256] on input "0,00" at bounding box center [383, 261] width 260 height 11
type input "44,90"
click at [368, 338] on button "Adicionar novo item" at bounding box center [382, 341] width 99 height 22
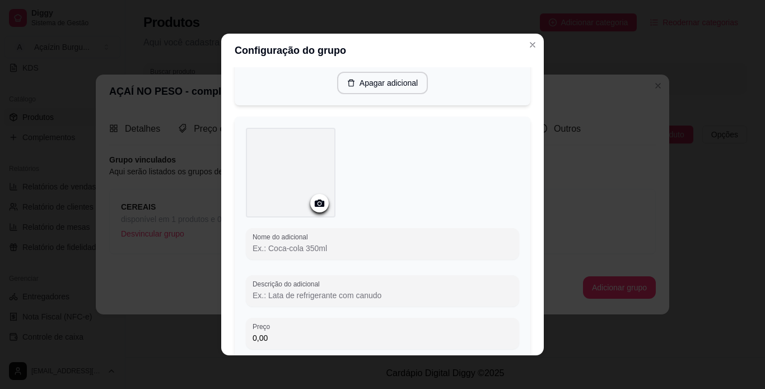
scroll to position [2000, 0]
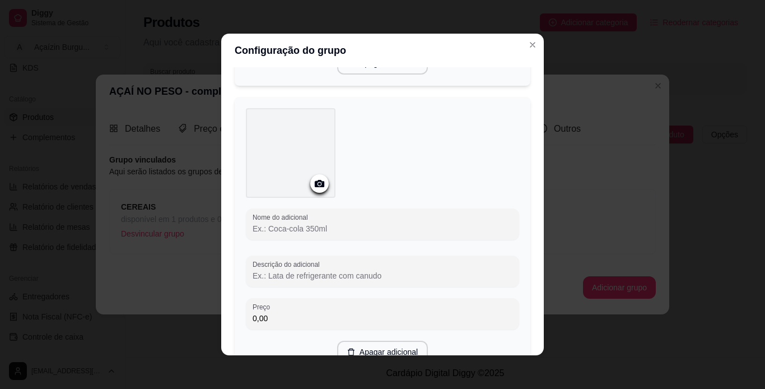
click at [371, 223] on input "Nome do adicional" at bounding box center [383, 228] width 260 height 11
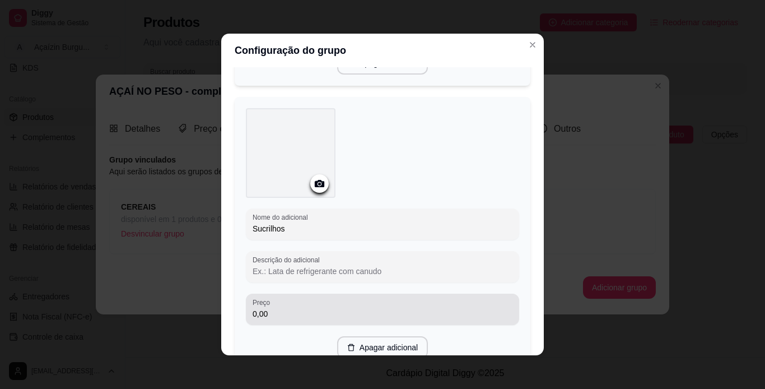
type input "Sucrilhos"
click at [393, 302] on div "0,00" at bounding box center [383, 309] width 260 height 22
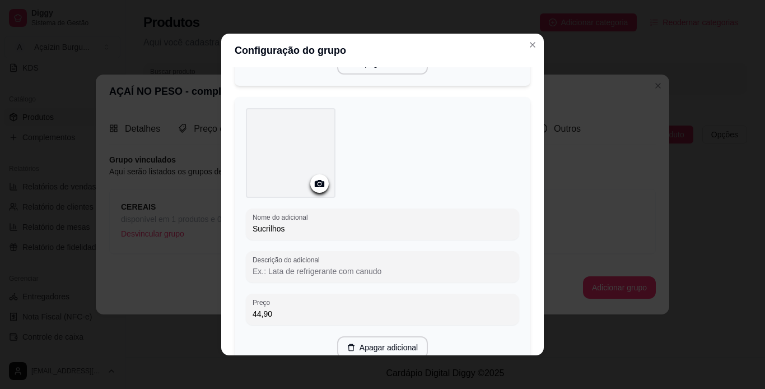
type input "44,90"
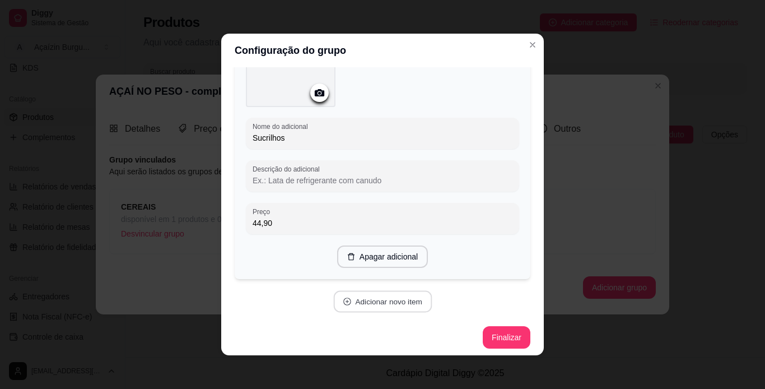
click at [343, 292] on button "Adicionar novo item" at bounding box center [382, 302] width 99 height 22
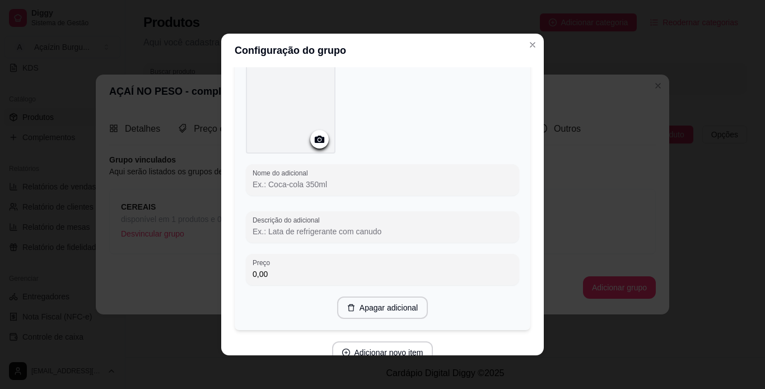
scroll to position [2379, 0]
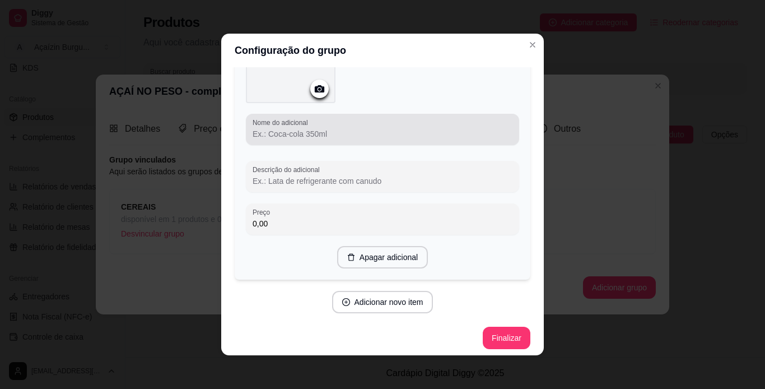
click at [298, 120] on label "Nome do adicional" at bounding box center [282, 123] width 59 height 10
click at [298, 128] on input "Nome do adicional" at bounding box center [383, 133] width 260 height 11
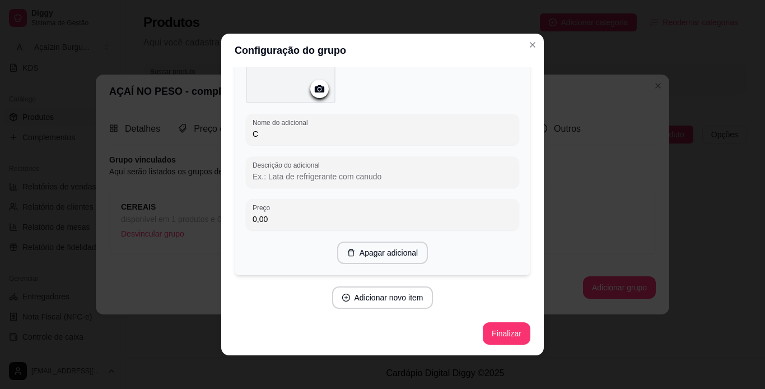
scroll to position [2374, 0]
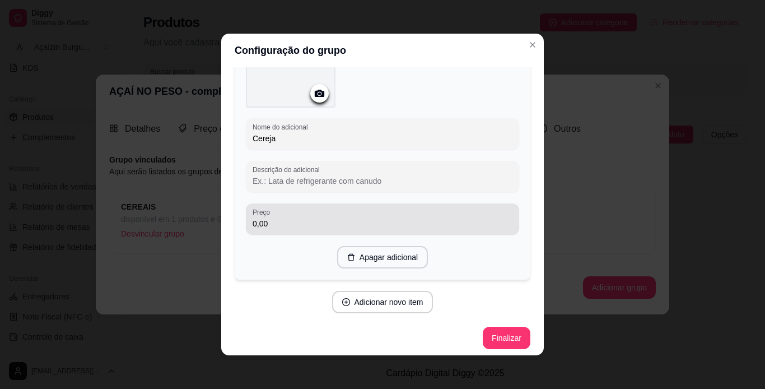
type input "Cereja"
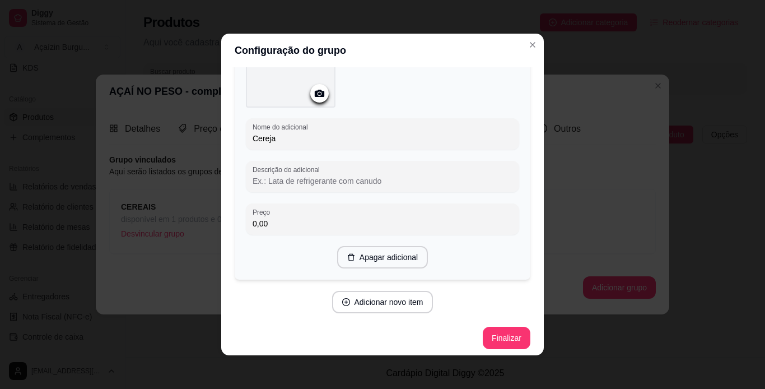
click at [288, 218] on input "0,00" at bounding box center [383, 223] width 260 height 11
type input "44,90"
click at [369, 301] on button "Adicionar novo item" at bounding box center [382, 302] width 99 height 22
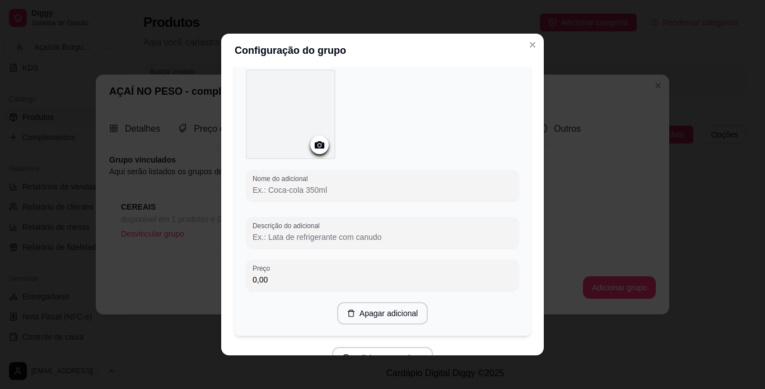
scroll to position [2637, 0]
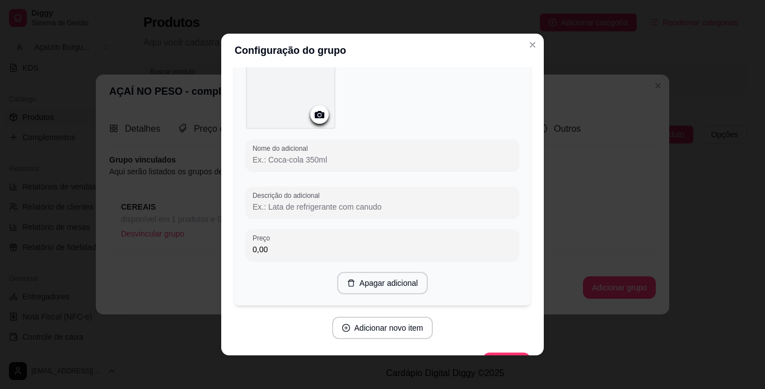
click at [349, 154] on input "Nome do adicional" at bounding box center [383, 159] width 260 height 11
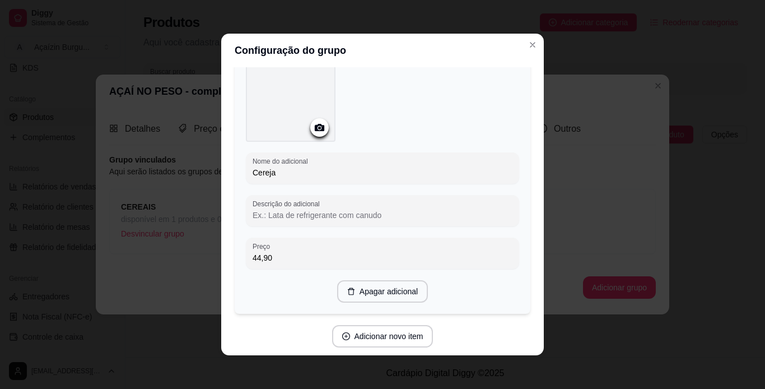
scroll to position [2374, 0]
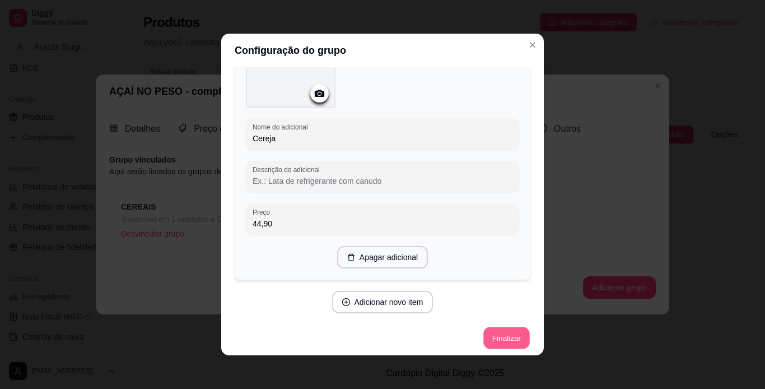
click at [483, 337] on button "Finalizar" at bounding box center [506, 338] width 46 height 22
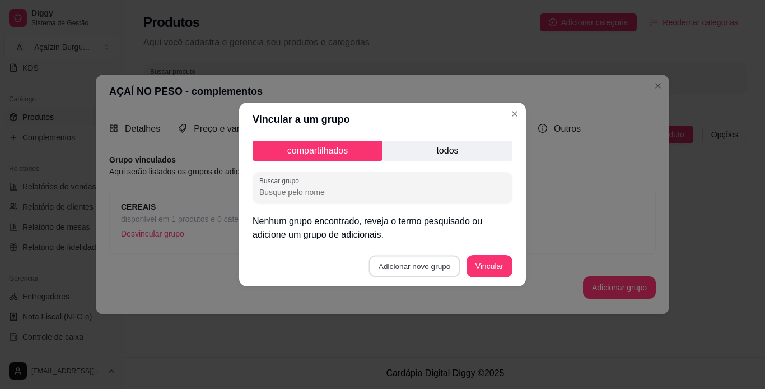
click at [394, 270] on button "Adicionar novo grupo" at bounding box center [414, 266] width 91 height 22
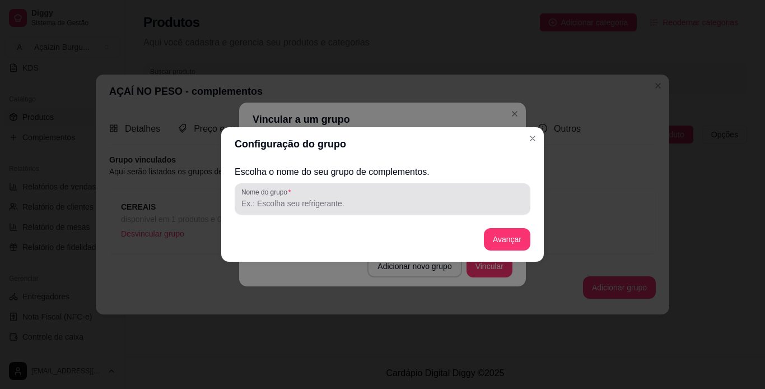
click at [347, 185] on div "Nome do grupo" at bounding box center [383, 198] width 296 height 31
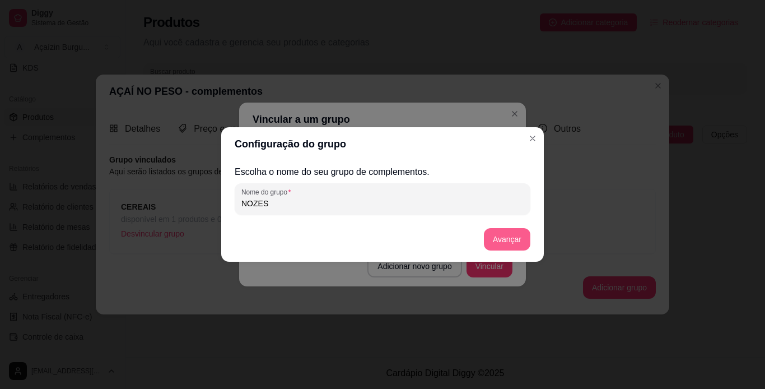
type input "NOZES"
click at [520, 237] on button "Avançar" at bounding box center [506, 239] width 45 height 22
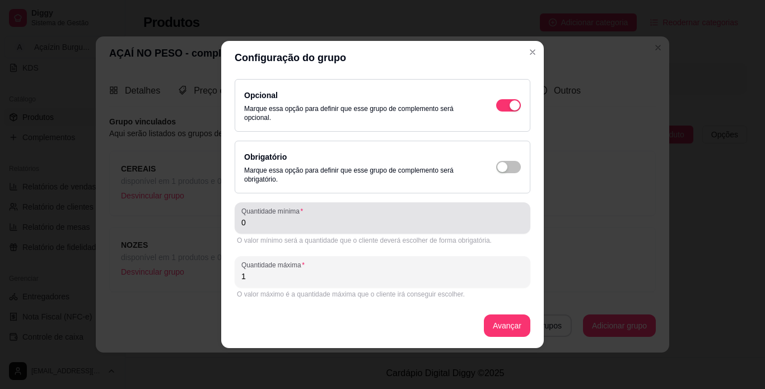
click at [386, 228] on div "0" at bounding box center [382, 218] width 282 height 22
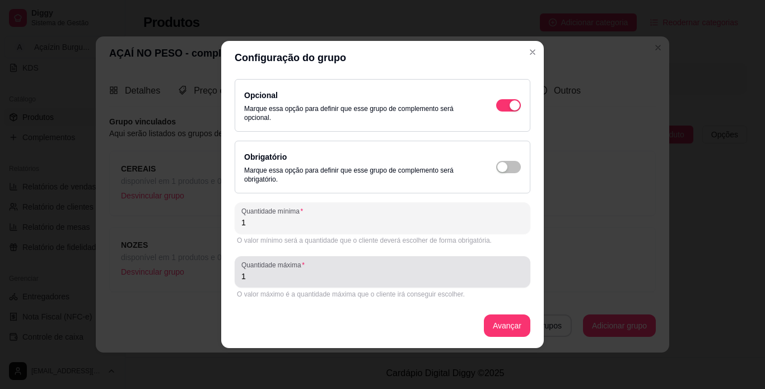
type input "1"
click at [384, 283] on div "Quantidade máxima 1" at bounding box center [383, 271] width 296 height 31
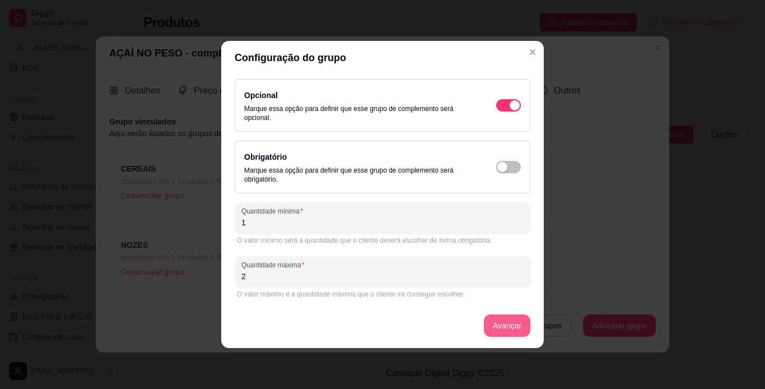
type input "2"
click at [509, 324] on button "Avançar" at bounding box center [506, 326] width 45 height 22
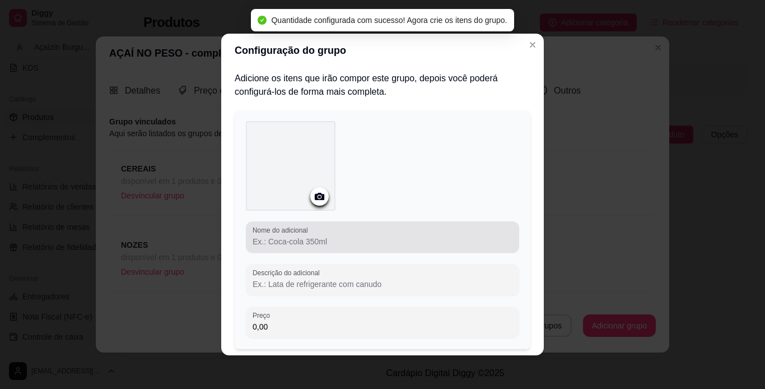
click at [339, 249] on div "Nome do adicional" at bounding box center [382, 236] width 273 height 31
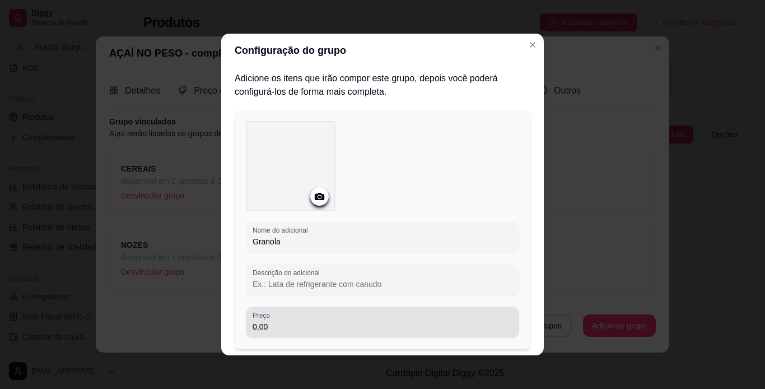
type input "Granola"
click at [334, 333] on div "Preço 0,00" at bounding box center [382, 321] width 273 height 31
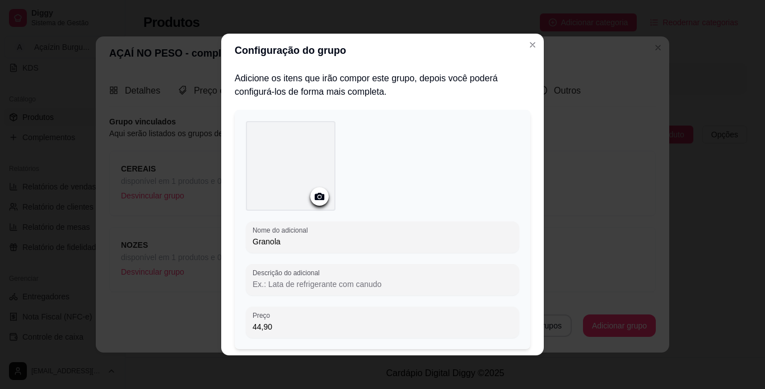
type input "44,90"
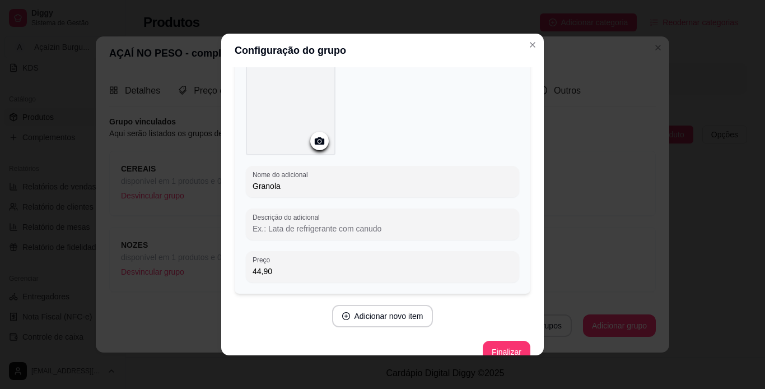
scroll to position [74, 0]
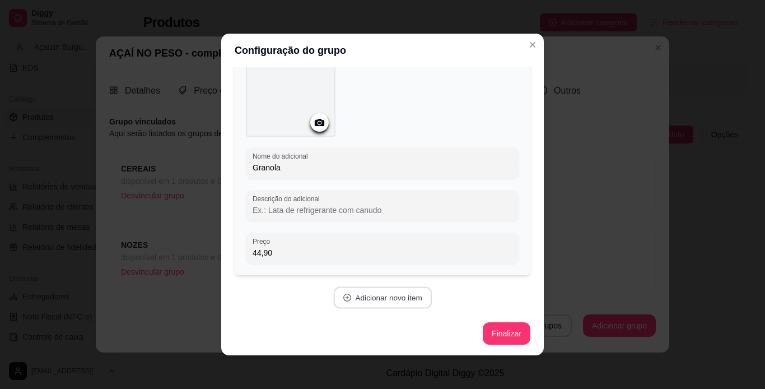
click at [374, 297] on button "Adicionar novo item" at bounding box center [382, 298] width 99 height 22
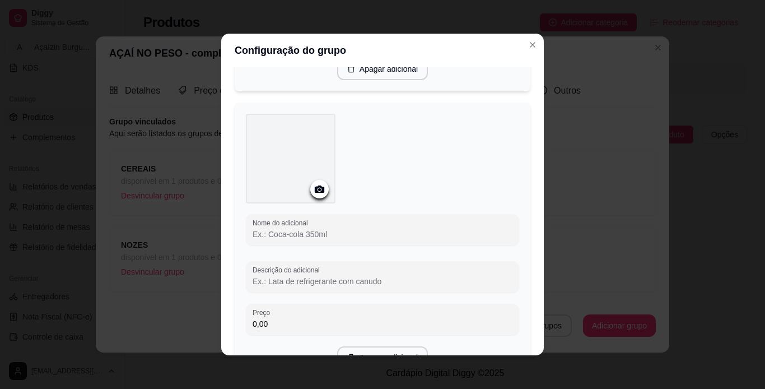
scroll to position [294, 0]
click at [399, 232] on input "Nome do adicional" at bounding box center [383, 231] width 260 height 11
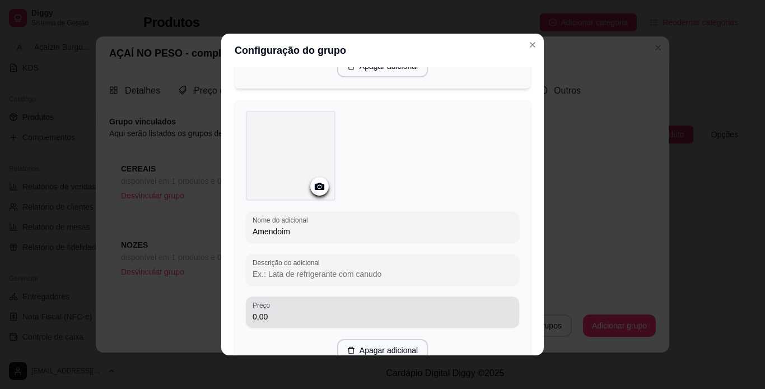
type input "Amendoim"
click at [393, 324] on div "Preço 0,00" at bounding box center [382, 311] width 273 height 31
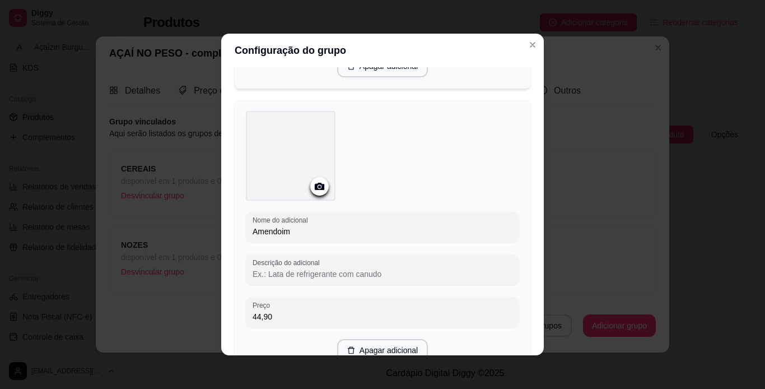
type input "44,90"
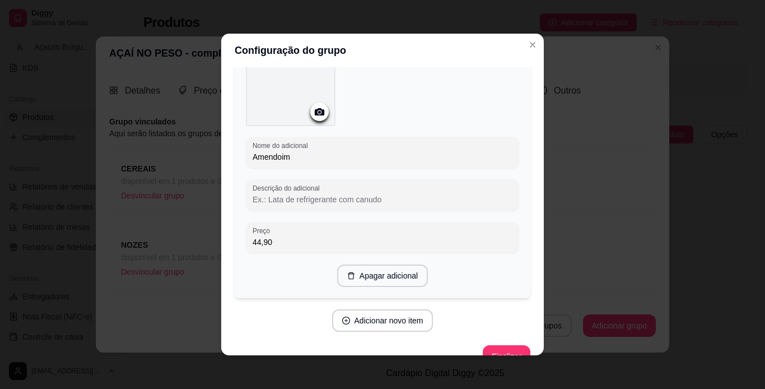
scroll to position [391, 0]
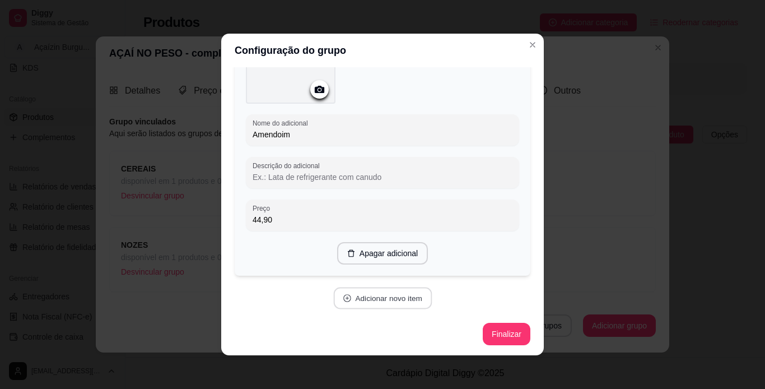
click at [352, 297] on button "Adicionar novo item" at bounding box center [382, 298] width 99 height 22
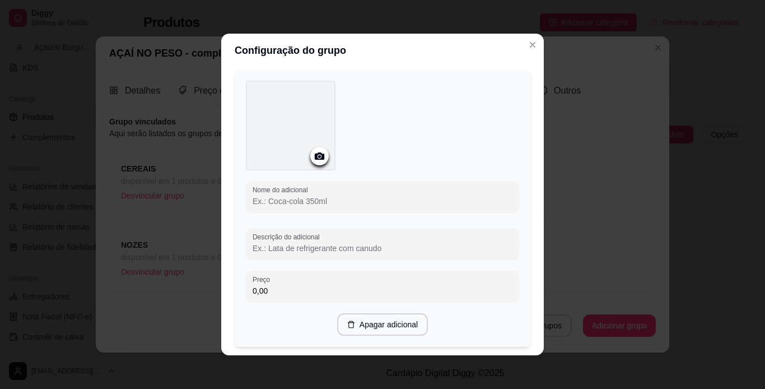
scroll to position [610, 0]
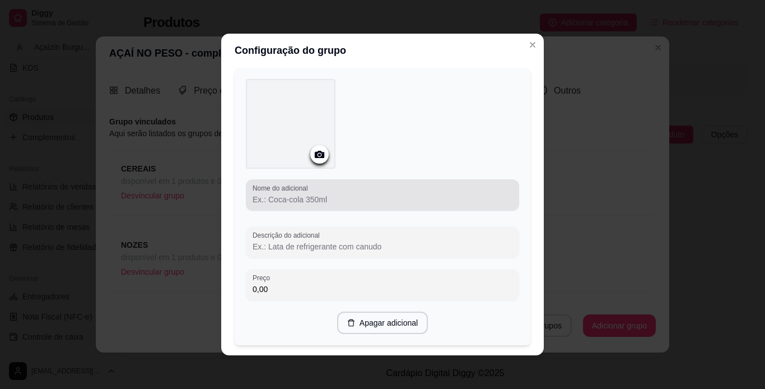
click at [408, 203] on div at bounding box center [383, 195] width 260 height 22
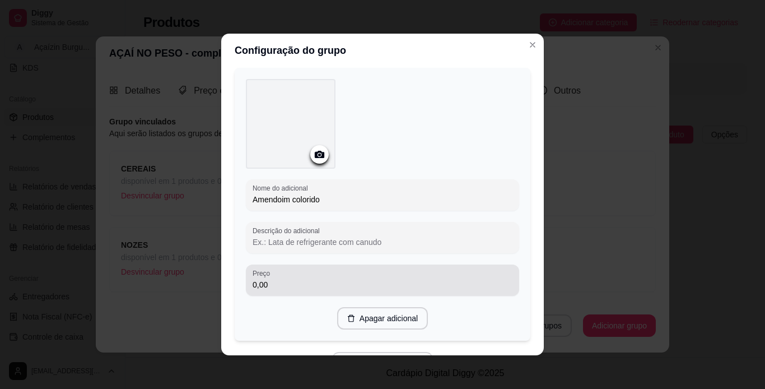
type input "Amendoim colorido"
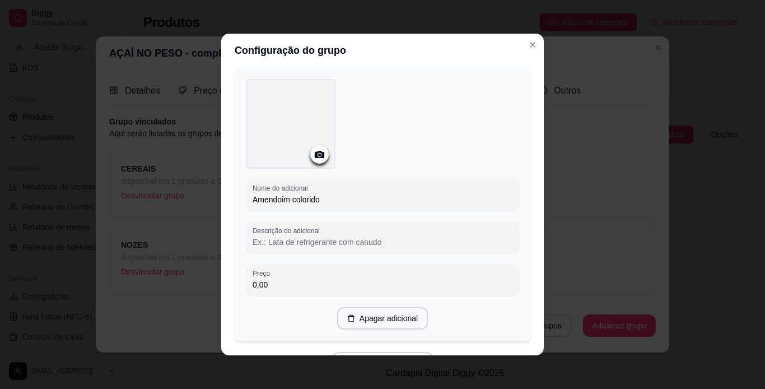
click at [340, 281] on input "0,00" at bounding box center [383, 284] width 260 height 11
type input "44,90"
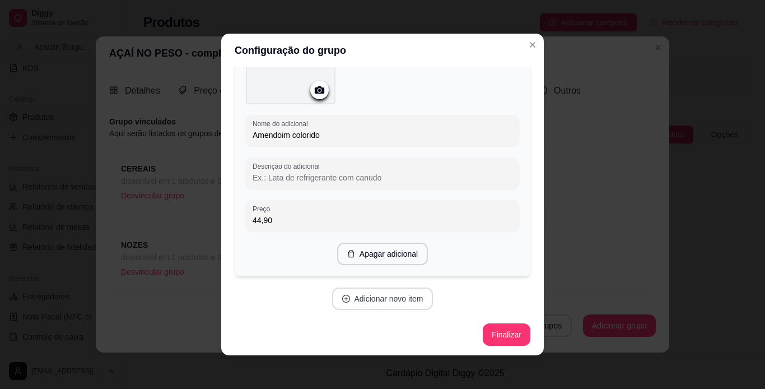
click at [380, 298] on button "Adicionar novo item" at bounding box center [382, 298] width 101 height 22
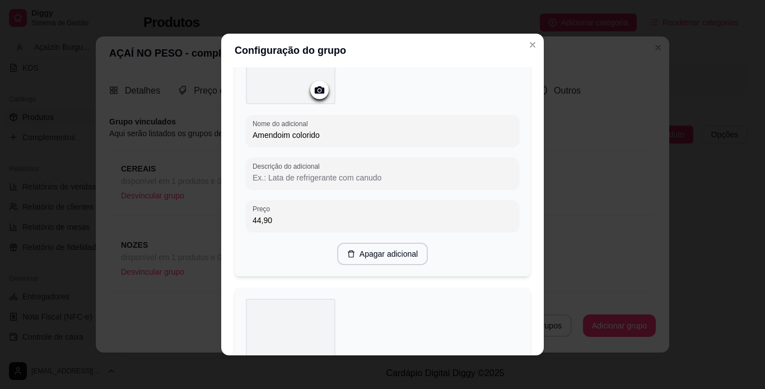
drag, startPoint x: 530, startPoint y: 260, endPoint x: 537, endPoint y: 263, distance: 7.5
click at [537, 263] on div "Adicione os itens que irão compor este grupo, depois você poderá configurá-los …" at bounding box center [382, 211] width 323 height 288
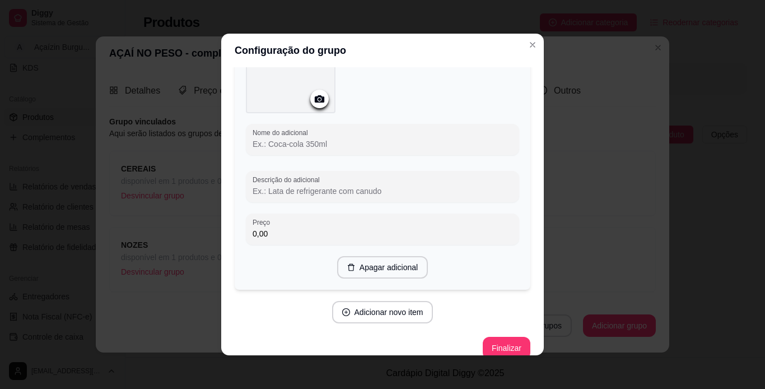
scroll to position [962, 0]
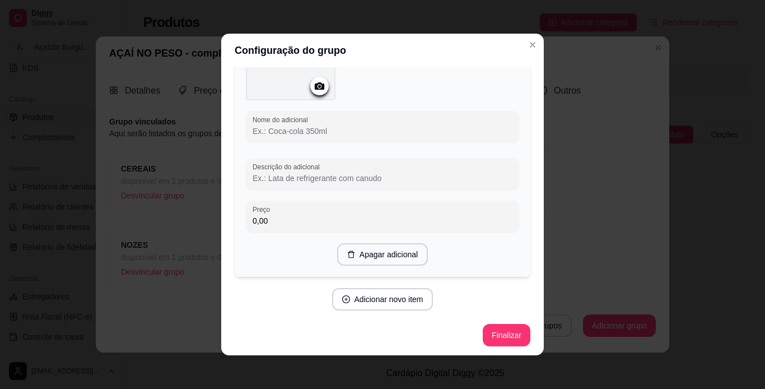
click at [374, 130] on input "Nome do adicional" at bounding box center [383, 130] width 260 height 11
type input "Castanha bandinha"
click at [384, 297] on button "Adicionar novo item" at bounding box center [382, 299] width 99 height 22
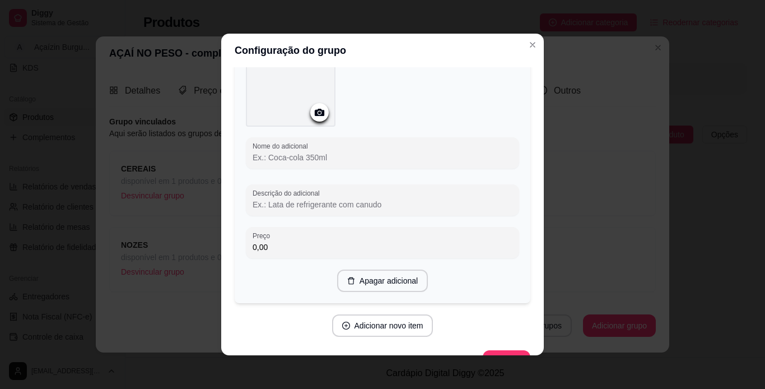
scroll to position [1230, 0]
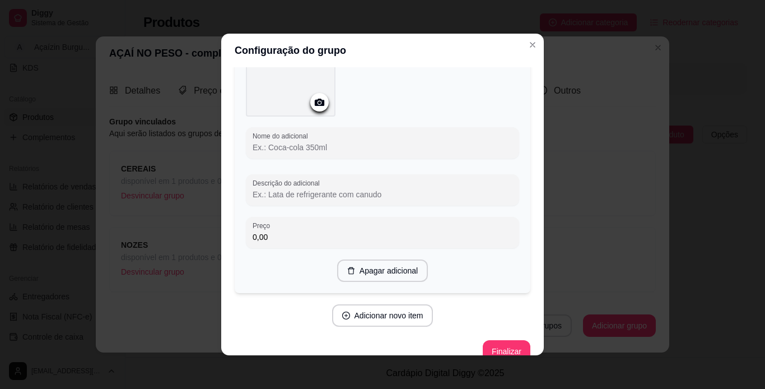
click at [394, 143] on input "Nome do adicional" at bounding box center [383, 147] width 260 height 11
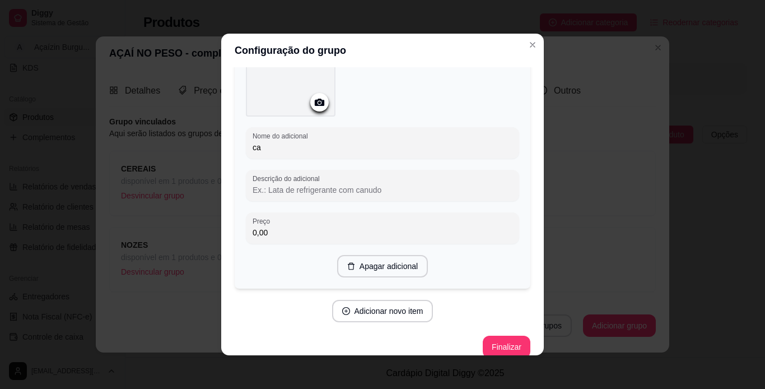
type input "c"
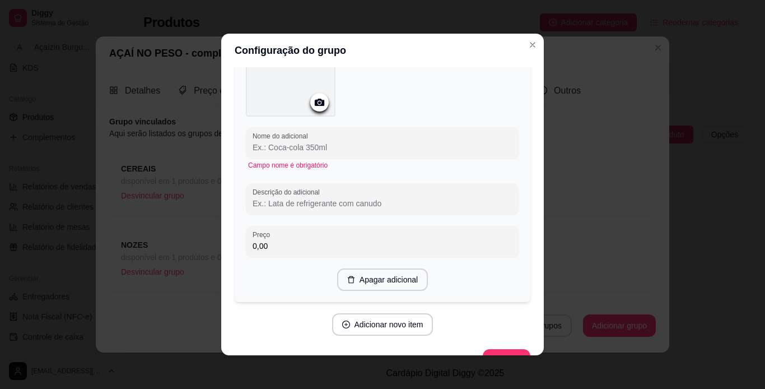
scroll to position [1254, 0]
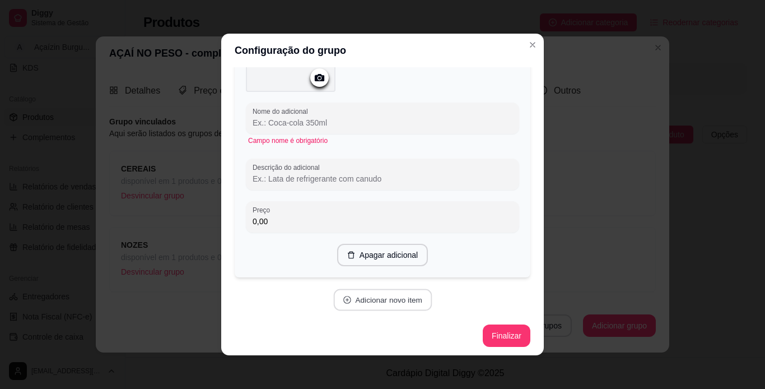
click at [376, 290] on button "Adicionar novo item" at bounding box center [382, 300] width 99 height 22
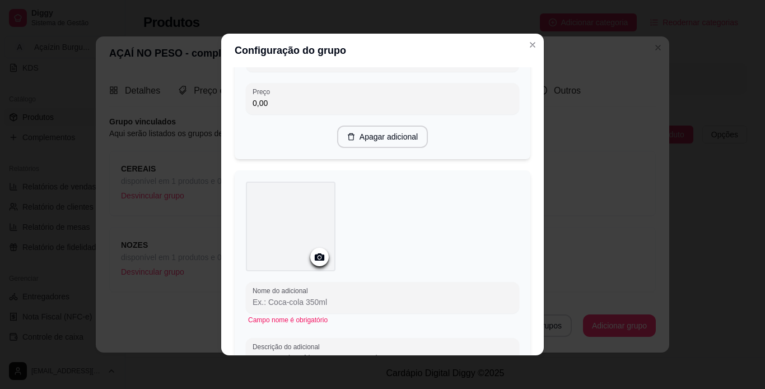
scroll to position [1156, 0]
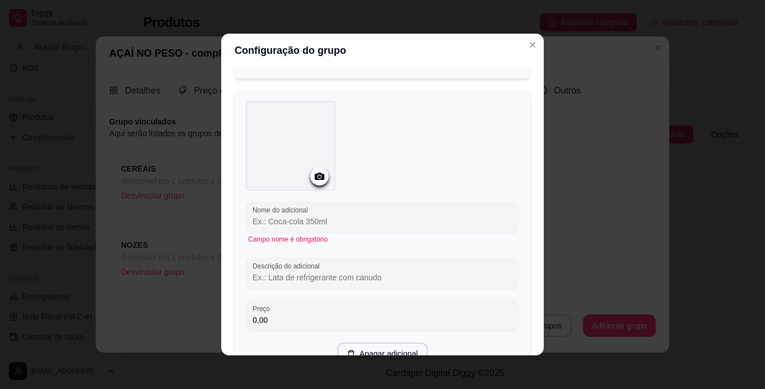
click at [411, 218] on input "Nome do adicional" at bounding box center [383, 221] width 260 height 11
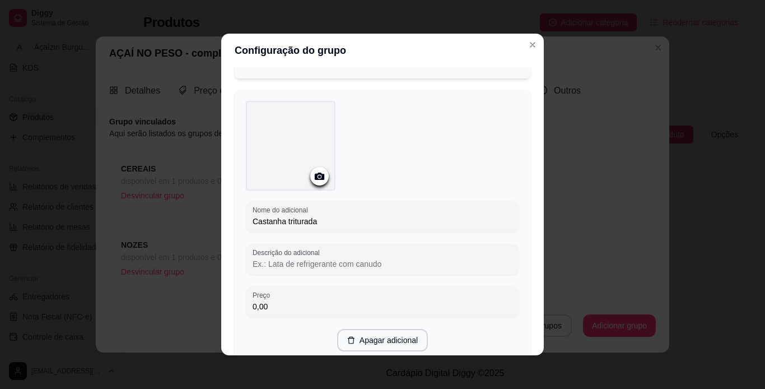
type input "Castanha triturada"
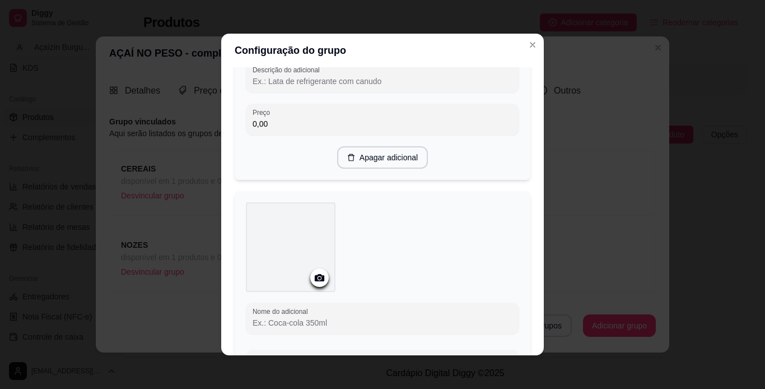
scroll to position [1418, 0]
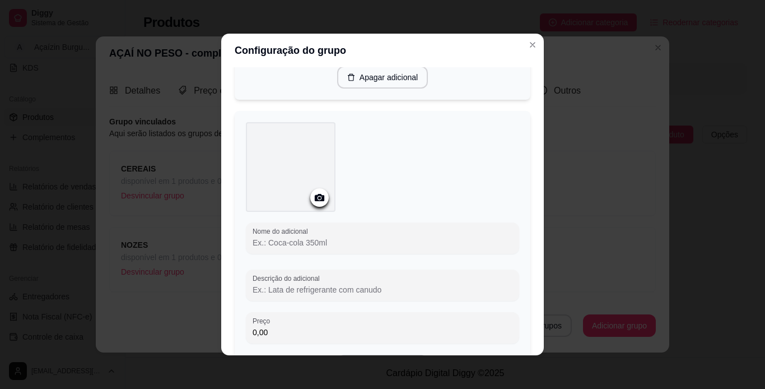
click at [428, 244] on input "Nome do adicional" at bounding box center [383, 242] width 260 height 11
type input "Castanha caramelizada"
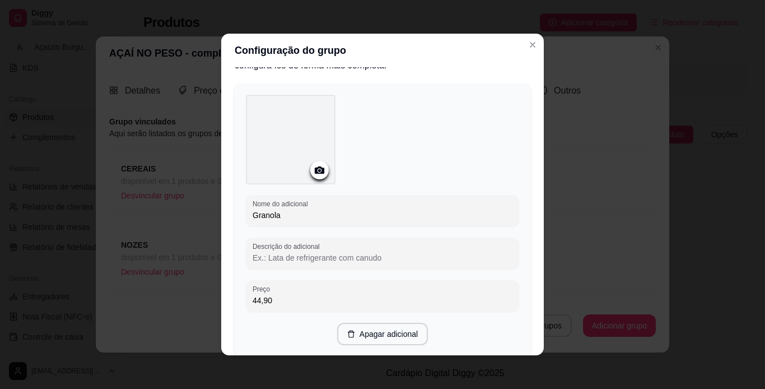
scroll to position [0, 0]
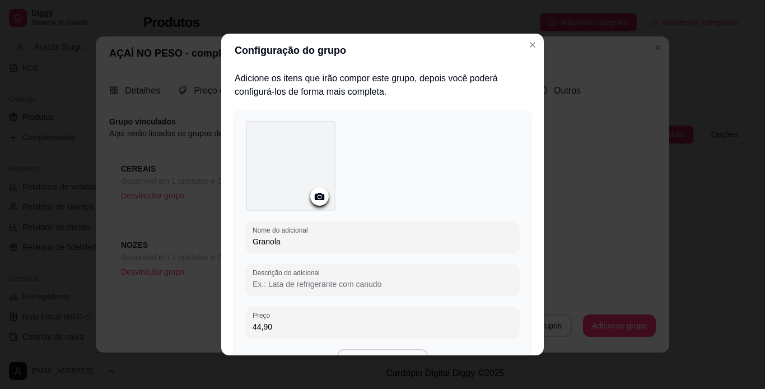
click at [365, 327] on input "44,90" at bounding box center [383, 326] width 260 height 11
click at [365, 327] on input "449,00" at bounding box center [383, 326] width 260 height 11
type input "0,00"
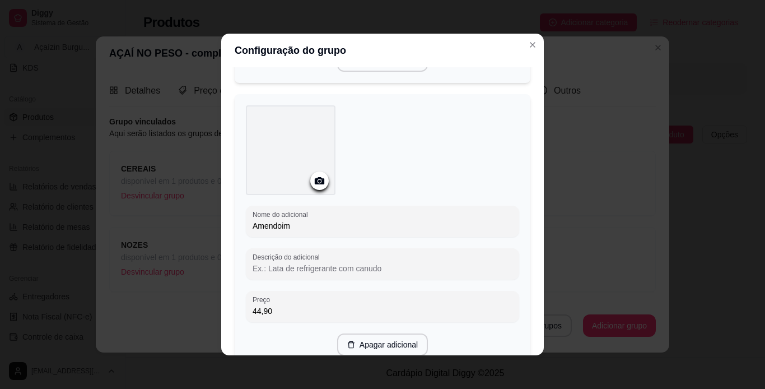
scroll to position [330, 0]
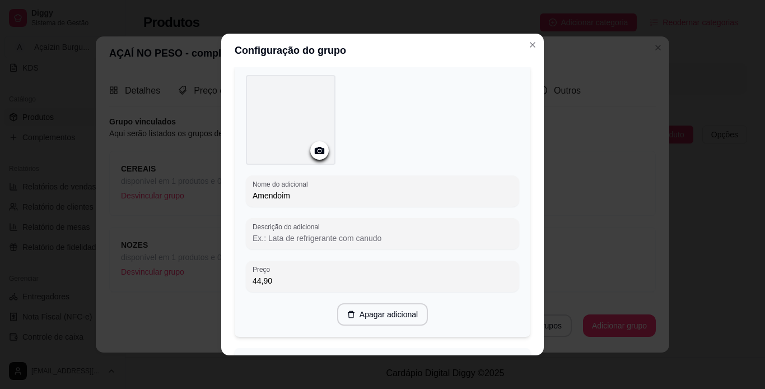
click at [402, 283] on input "44,90" at bounding box center [383, 280] width 260 height 11
type input "0,00"
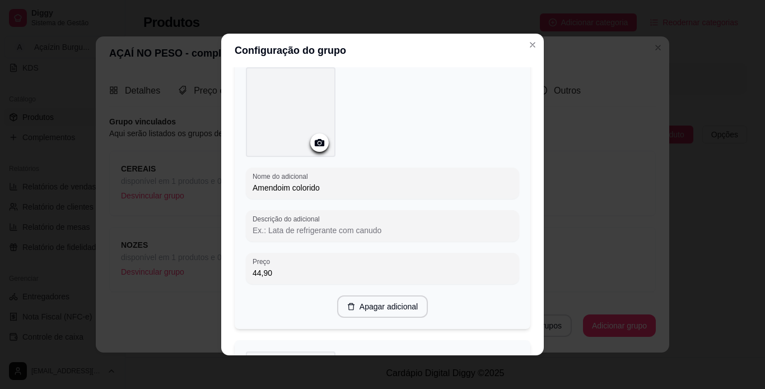
scroll to position [637, 0]
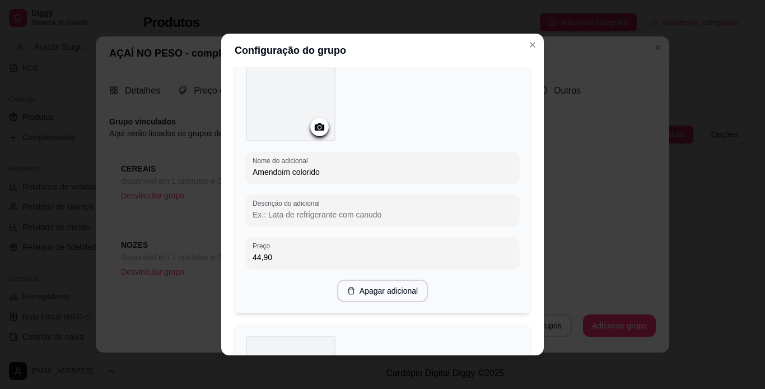
click at [402, 258] on input "44,90" at bounding box center [383, 256] width 260 height 11
type input "0,00"
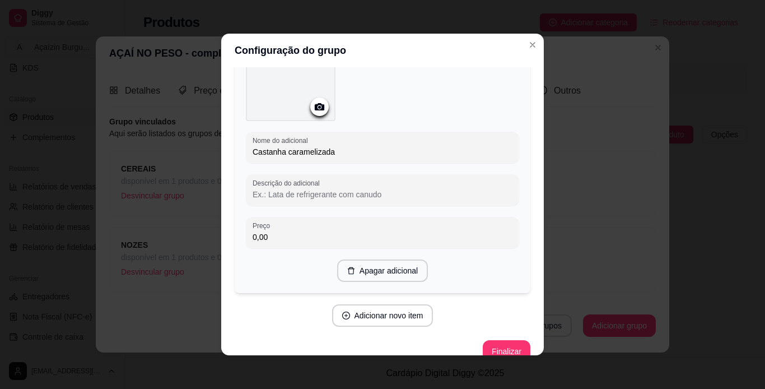
scroll to position [1524, 0]
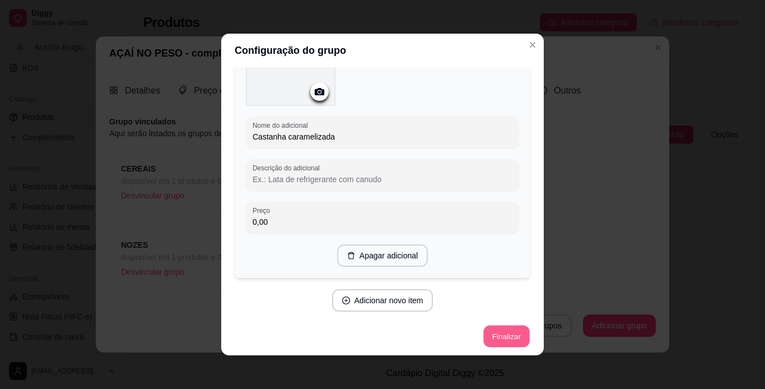
click at [492, 332] on button "Finalizar" at bounding box center [506, 336] width 46 height 22
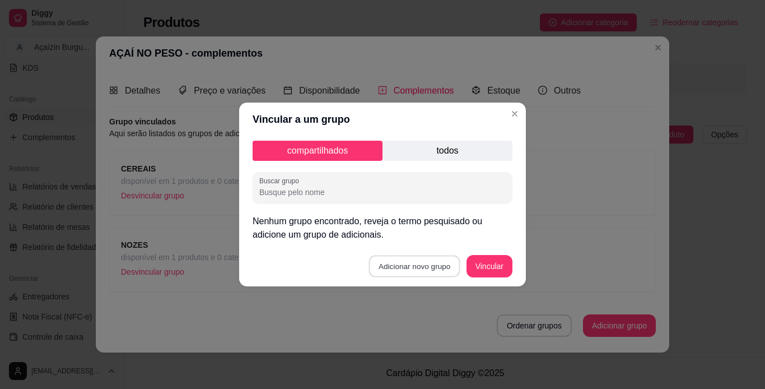
click at [410, 272] on button "Adicionar novo grupo" at bounding box center [414, 266] width 91 height 22
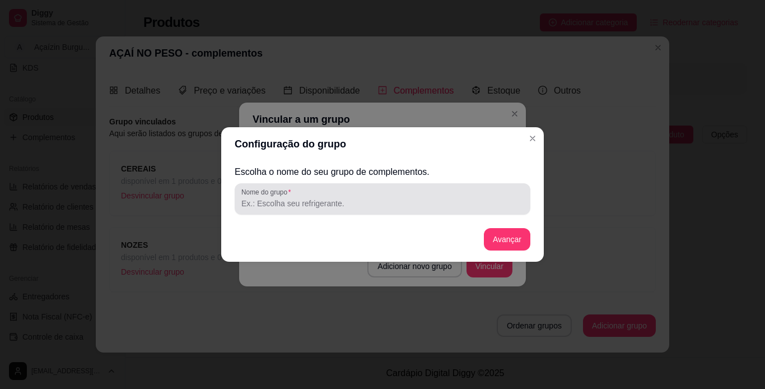
click at [368, 200] on input "Nome do grupo" at bounding box center [382, 203] width 282 height 11
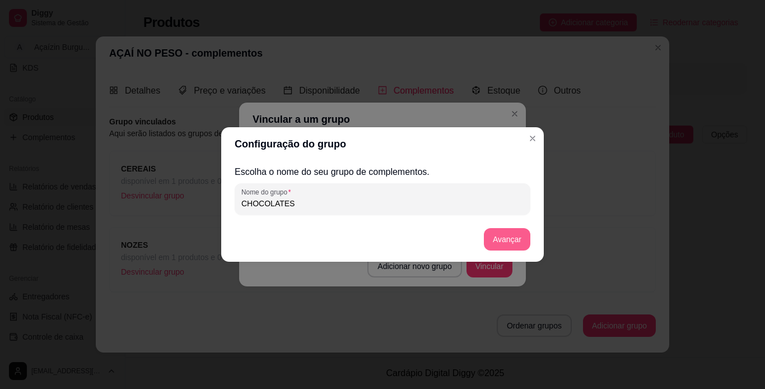
type input "CHOCOLATES"
click at [505, 242] on button "Avançar" at bounding box center [506, 239] width 45 height 22
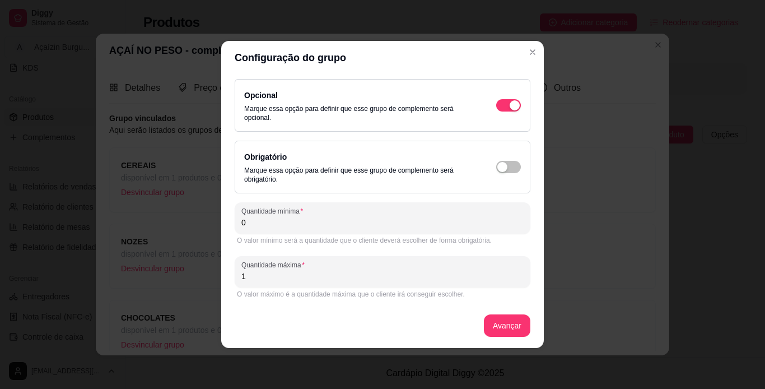
click at [351, 225] on input "0" at bounding box center [382, 222] width 282 height 11
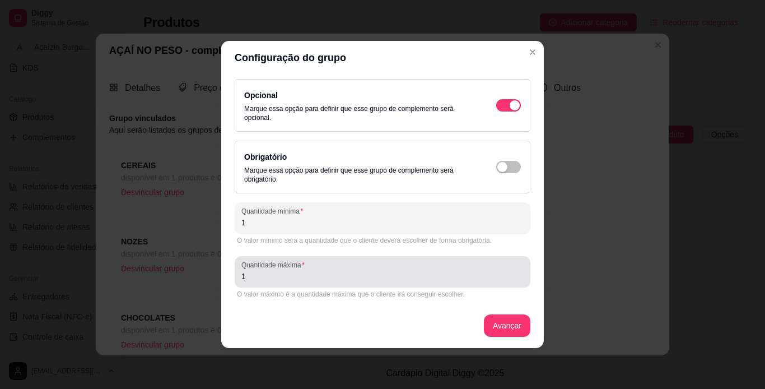
type input "1"
click at [343, 269] on div "1" at bounding box center [382, 271] width 282 height 22
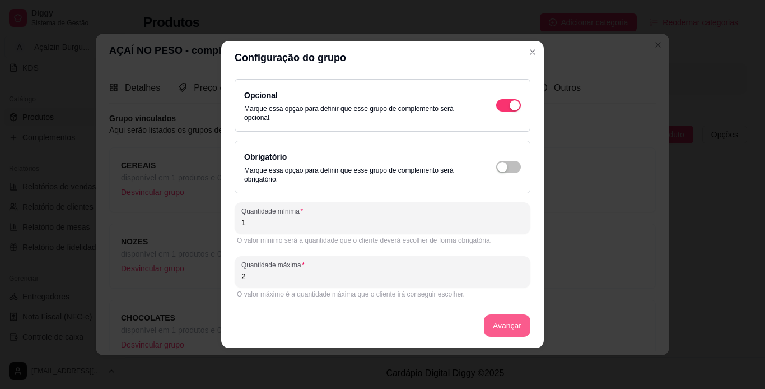
type input "2"
click at [503, 329] on button "Avançar" at bounding box center [506, 326] width 45 height 22
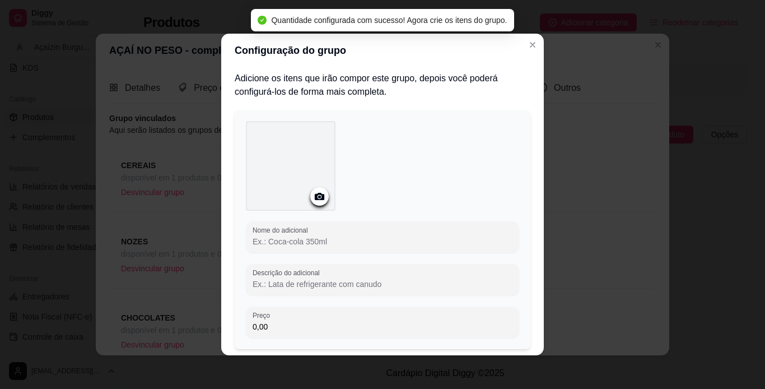
click at [374, 240] on input "Nome do adicional" at bounding box center [383, 241] width 260 height 11
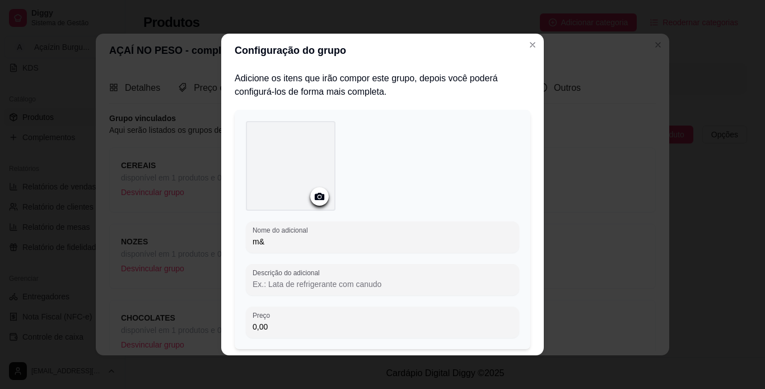
type input "m"
type input "M&M"
